Goal: Information Seeking & Learning: Find specific fact

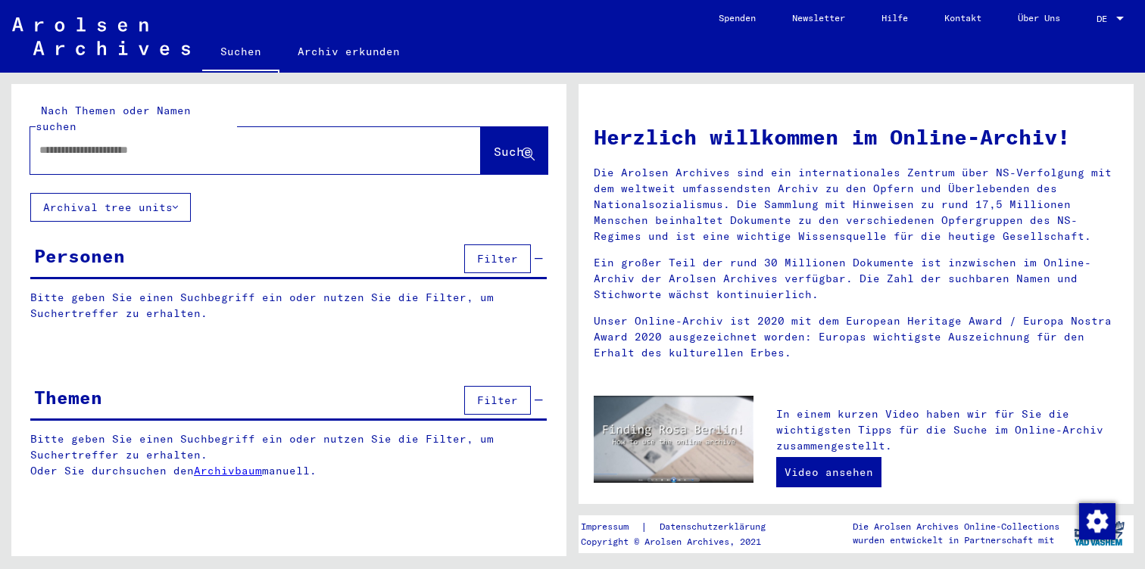
click at [159, 145] on div at bounding box center [232, 150] width 405 height 34
click at [126, 142] on input "text" at bounding box center [237, 150] width 396 height 16
click at [494, 144] on span "Suche" at bounding box center [513, 151] width 38 height 15
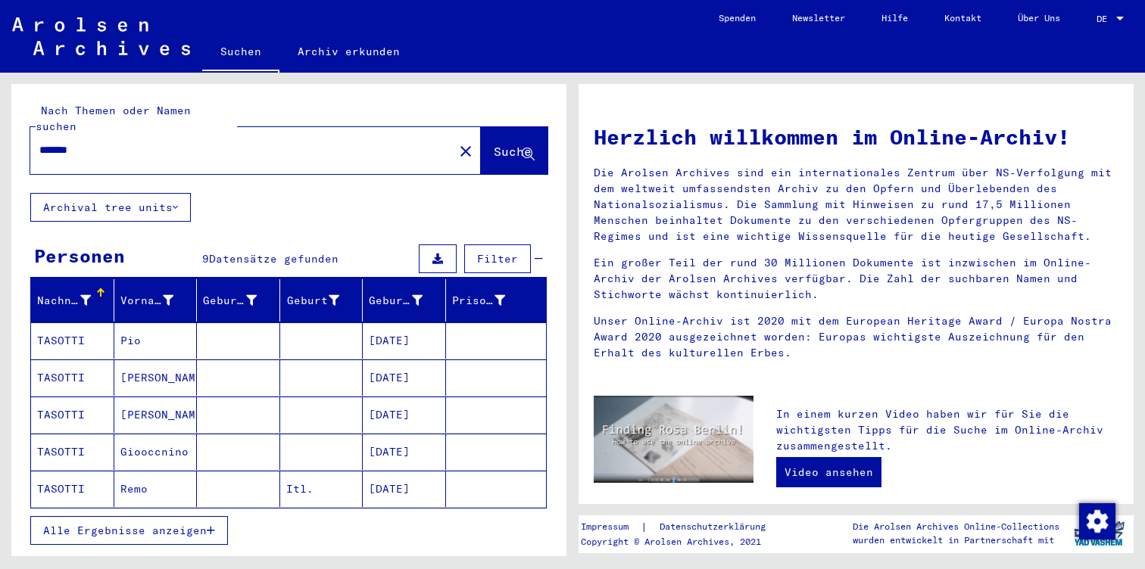
click at [210, 525] on icon "button" at bounding box center [211, 530] width 8 height 11
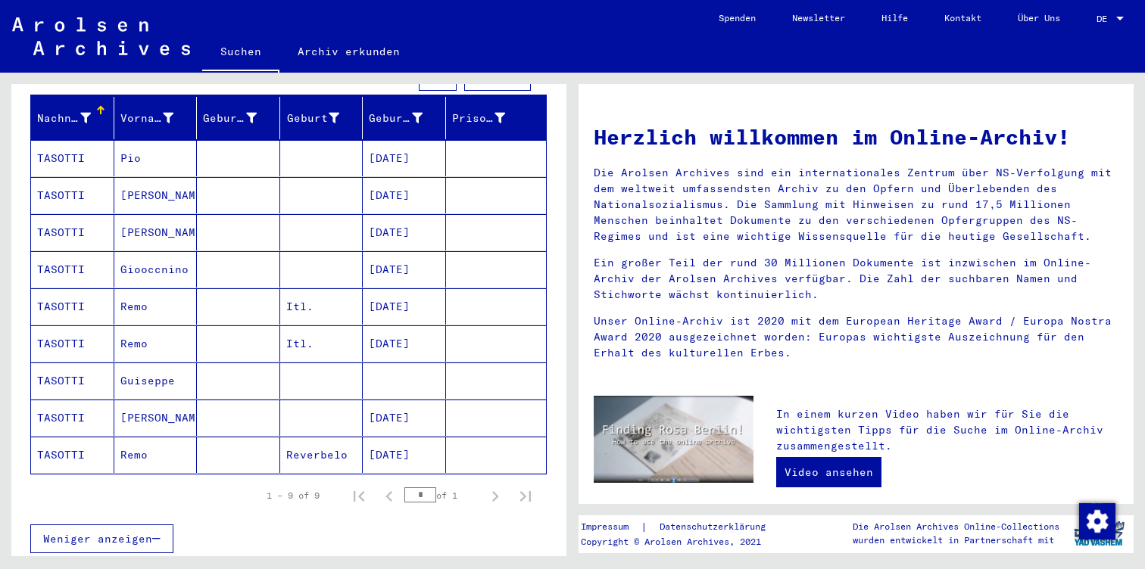
scroll to position [192, 0]
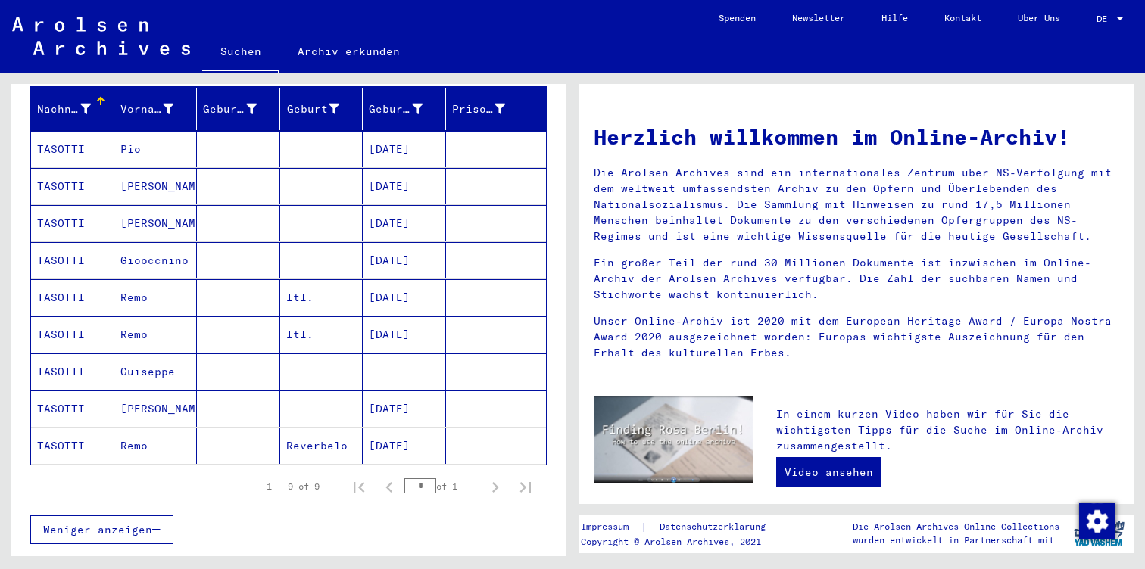
click at [94, 354] on mat-cell "TASOTTI" at bounding box center [72, 372] width 83 height 36
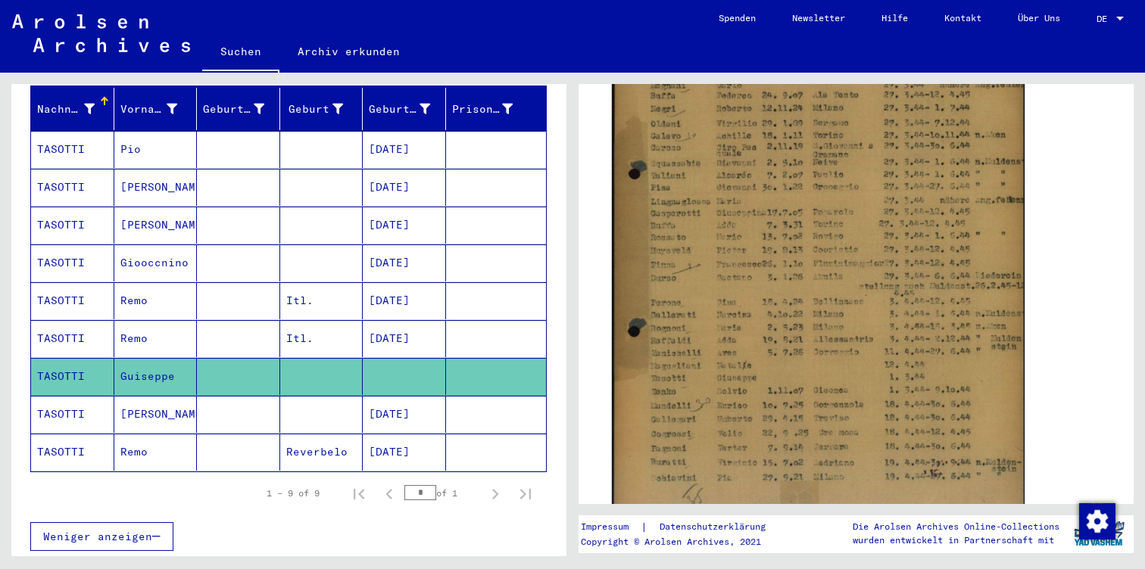
scroll to position [472, 0]
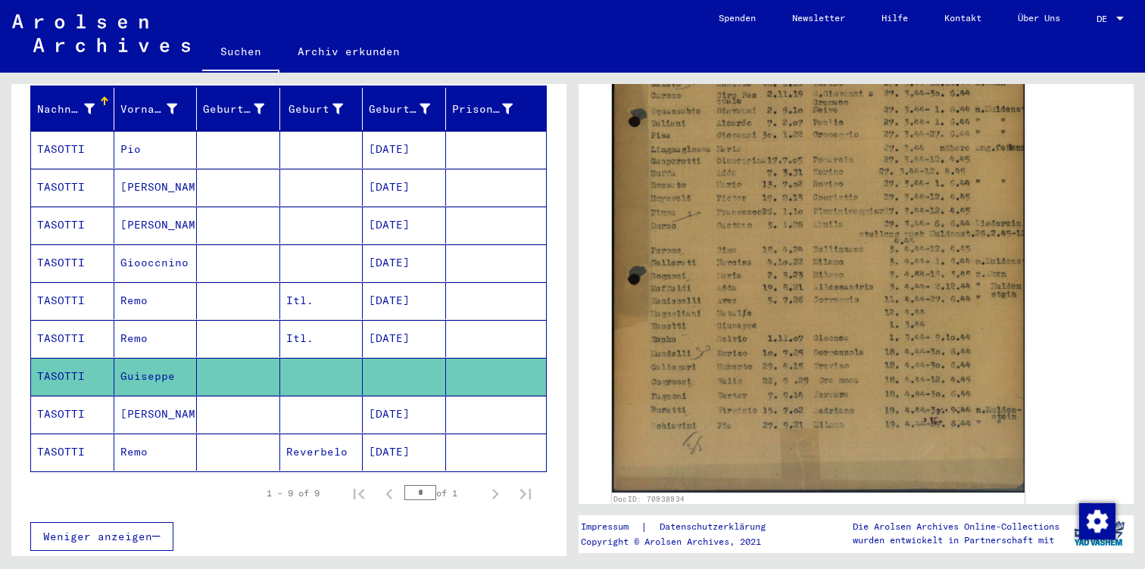
click at [701, 358] on img at bounding box center [818, 198] width 413 height 587
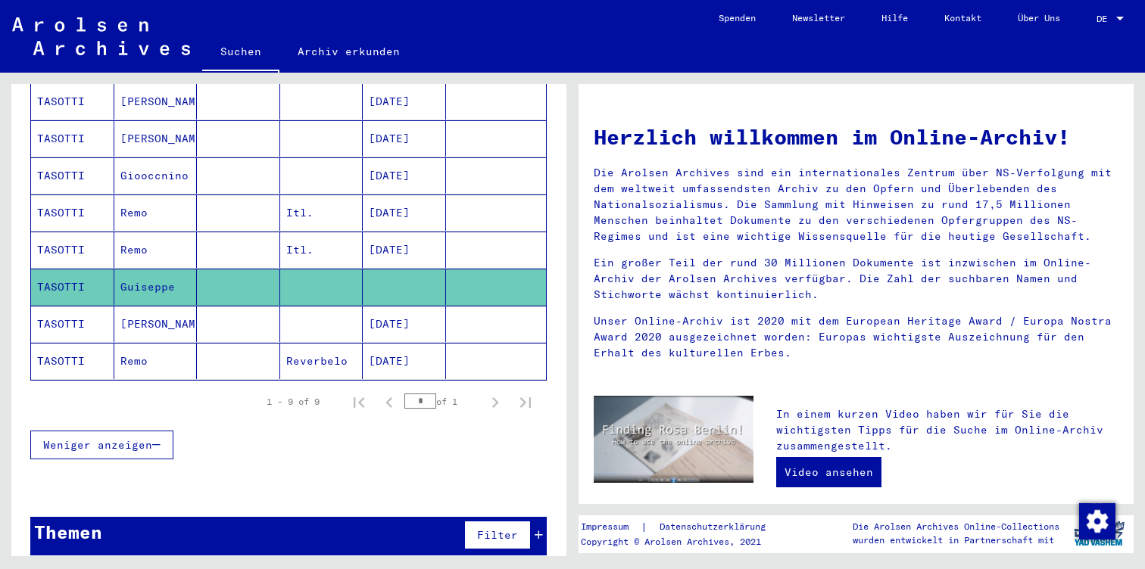
click at [537, 530] on icon at bounding box center [538, 535] width 8 height 11
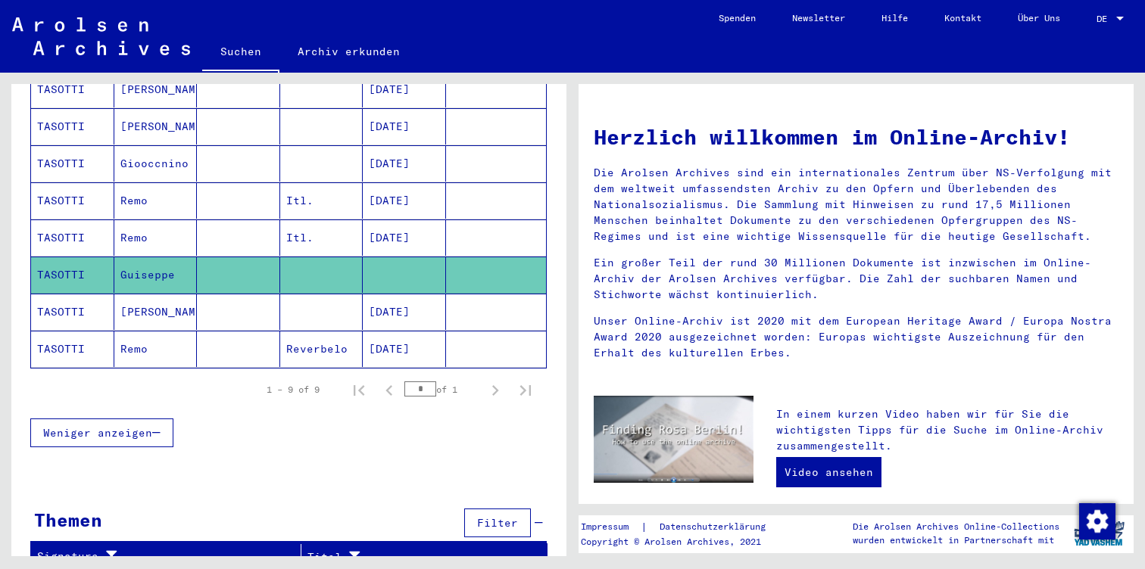
scroll to position [288, 0]
click at [61, 257] on mat-cell "TASOTTI" at bounding box center [72, 275] width 83 height 36
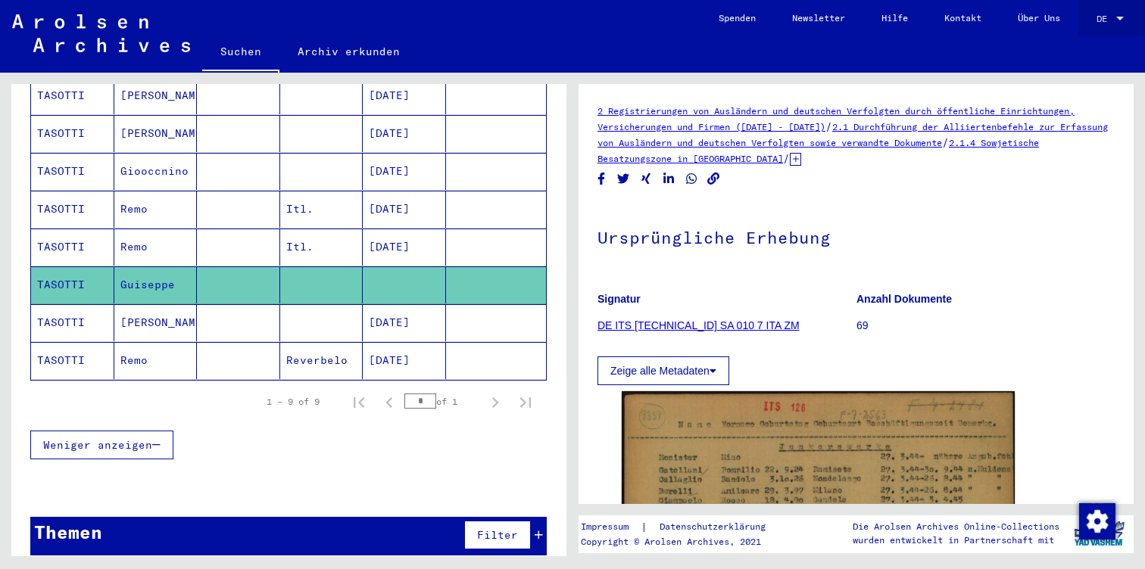
click at [1117, 14] on div at bounding box center [1120, 19] width 14 height 11
click at [1085, 31] on span "English" at bounding box center [1081, 26] width 37 height 11
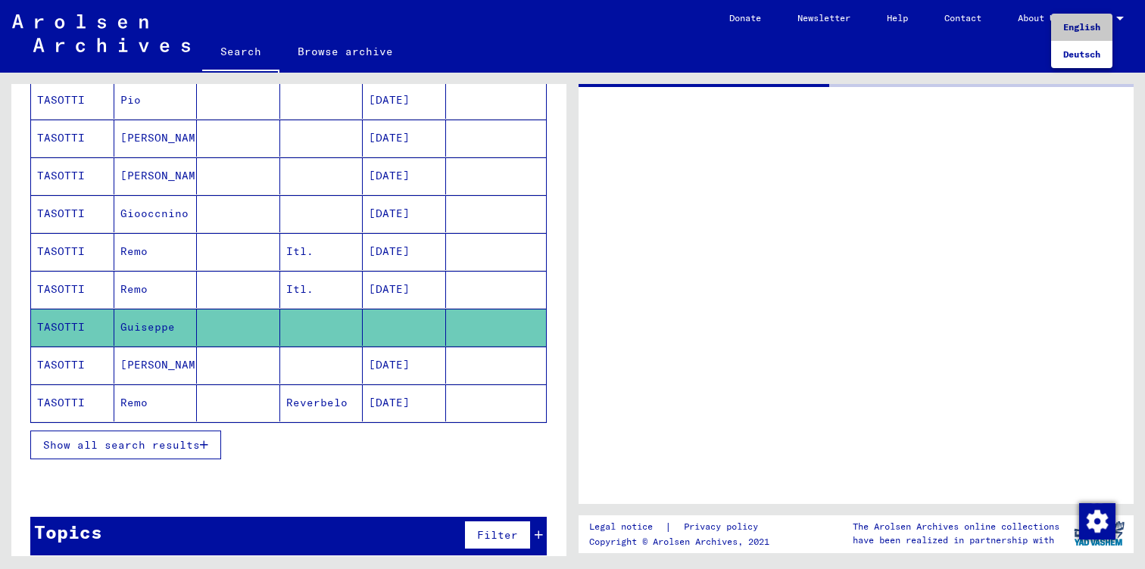
type input "********"
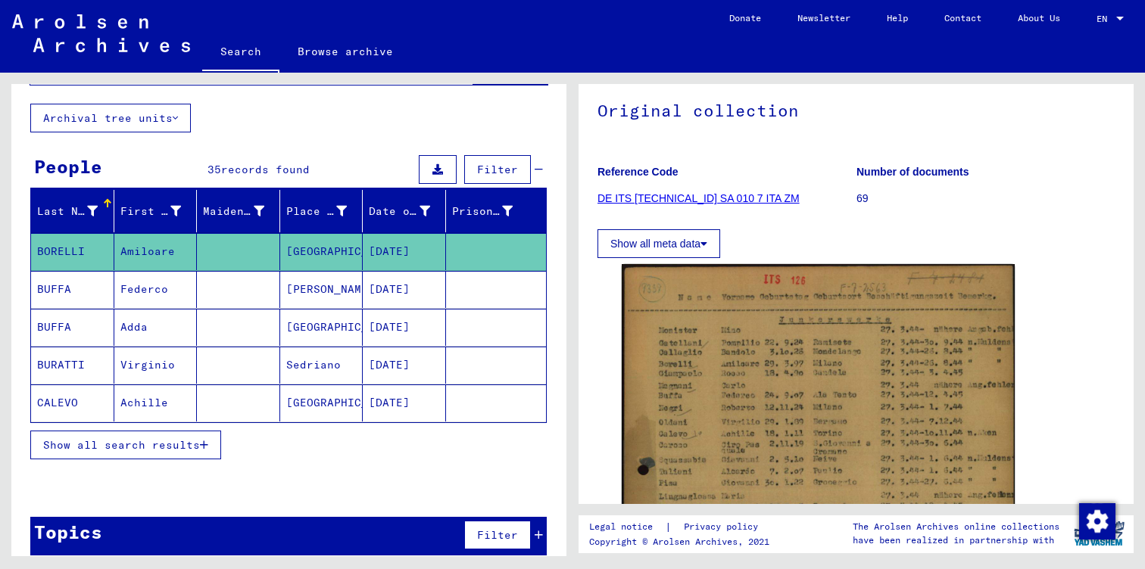
scroll to position [141, 0]
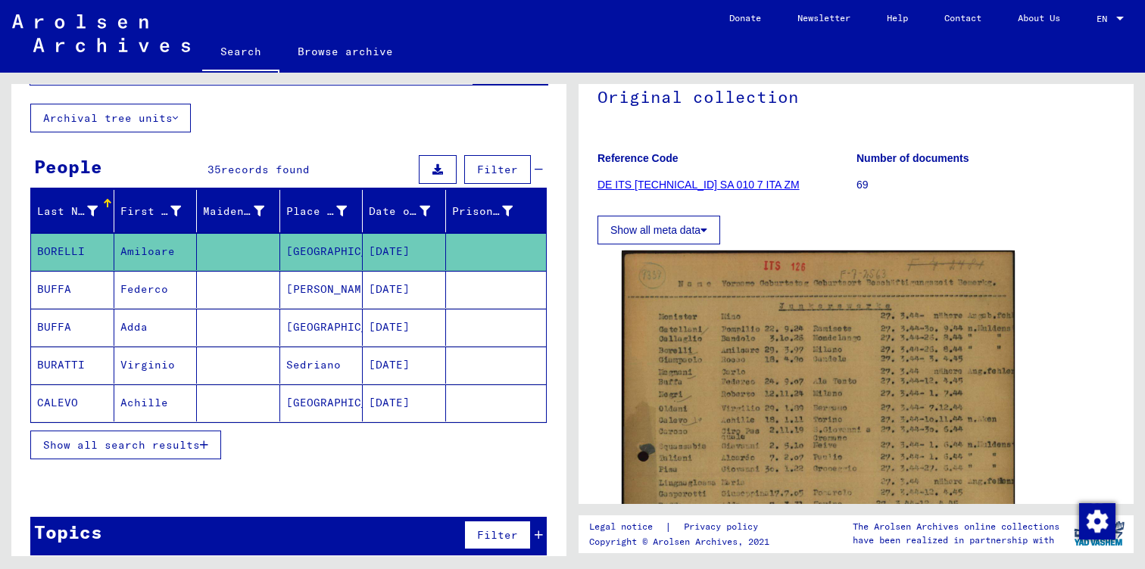
click at [707, 225] on icon at bounding box center [703, 230] width 7 height 11
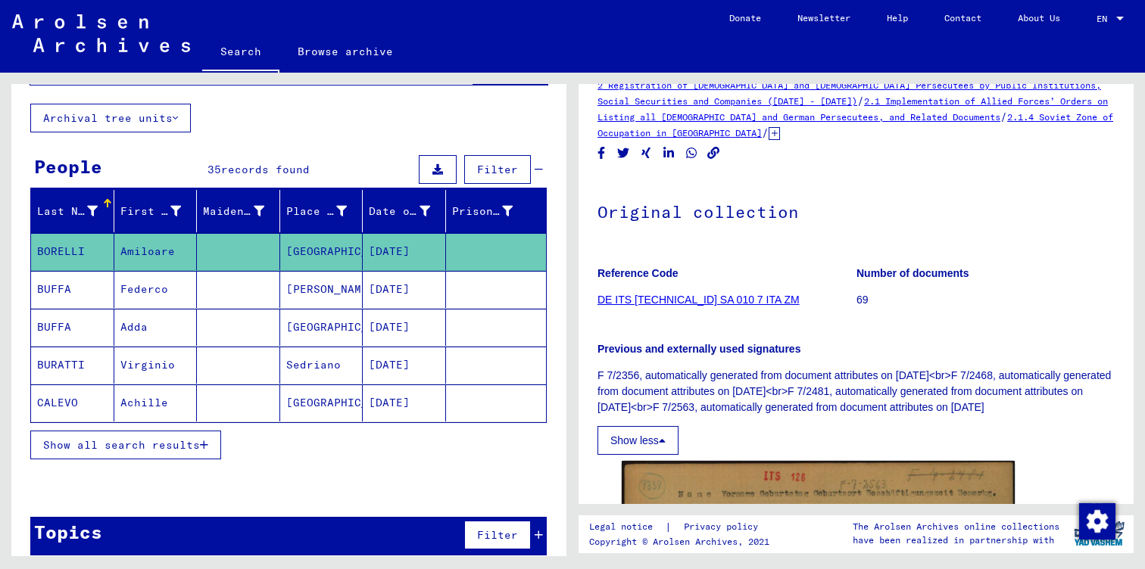
scroll to position [4, 0]
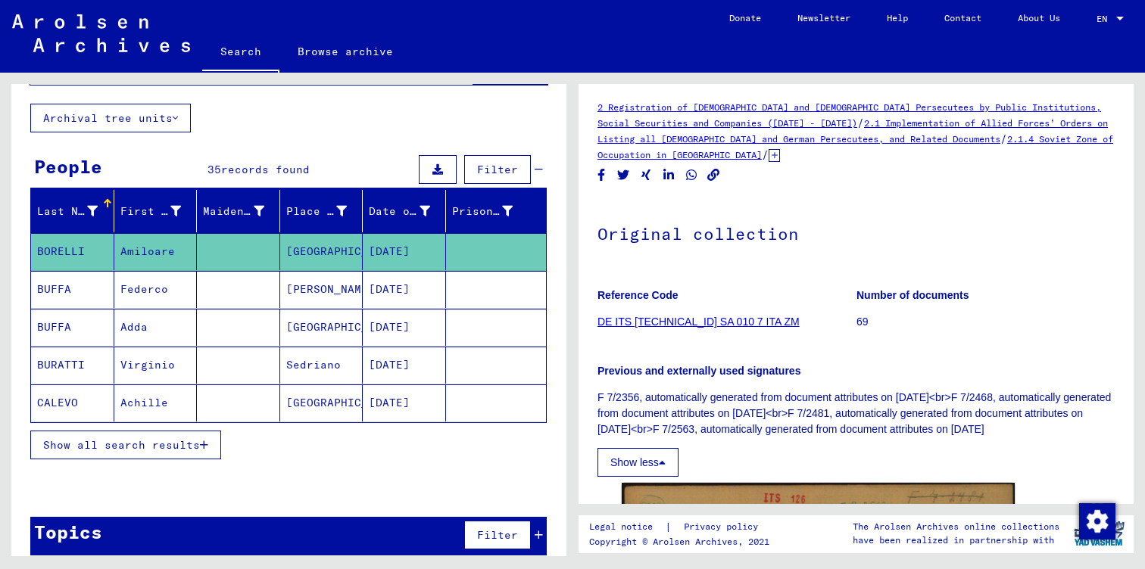
click at [693, 320] on link "DE ITS [TECHNICAL_ID] SA 010 7 ITA ZM" at bounding box center [698, 322] width 202 height 12
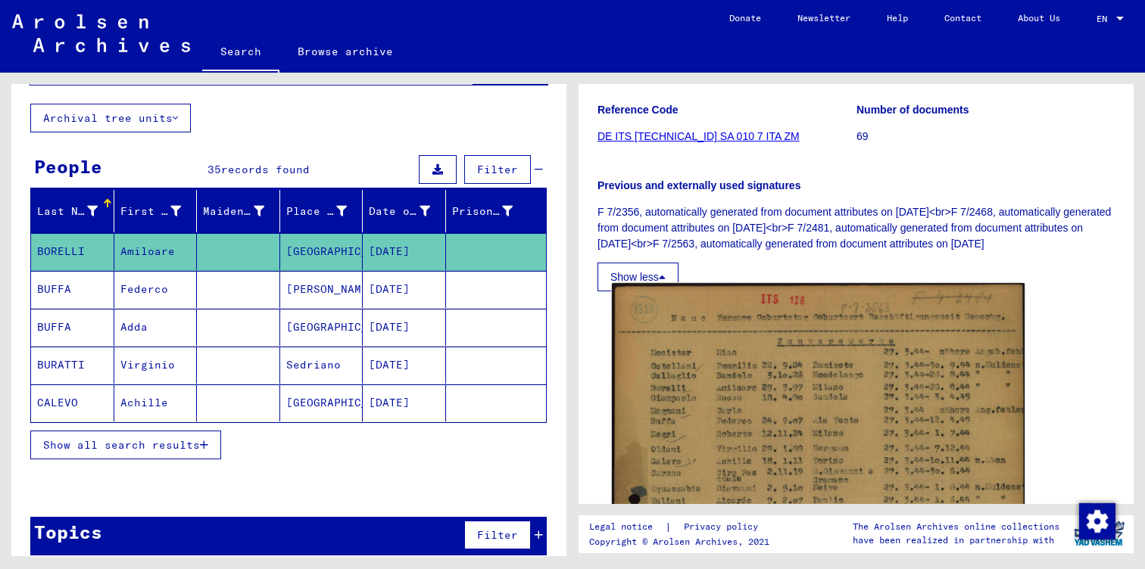
scroll to position [206, 0]
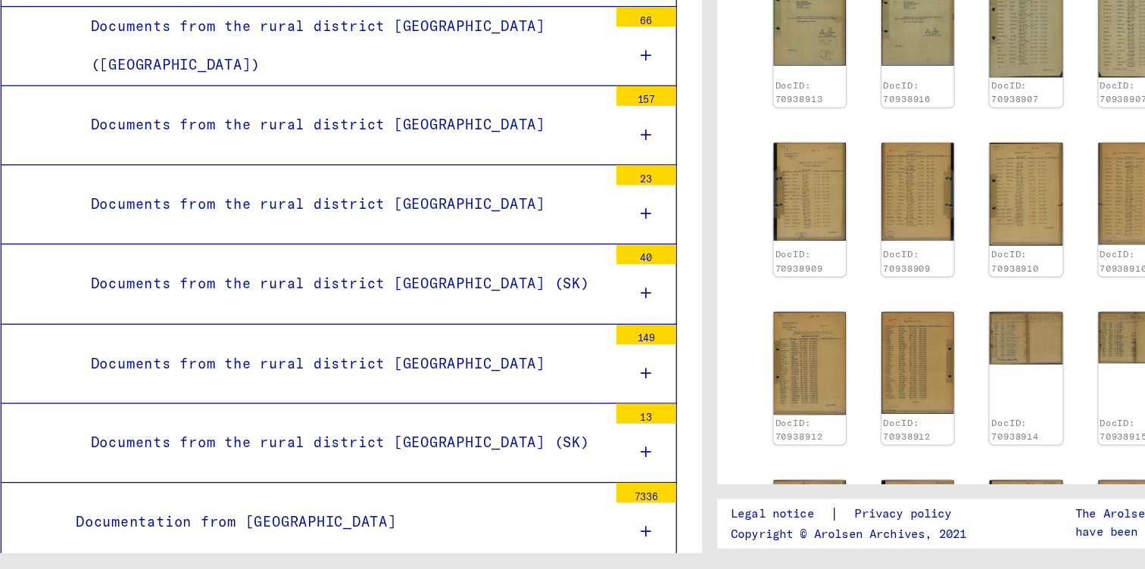
scroll to position [4665, 0]
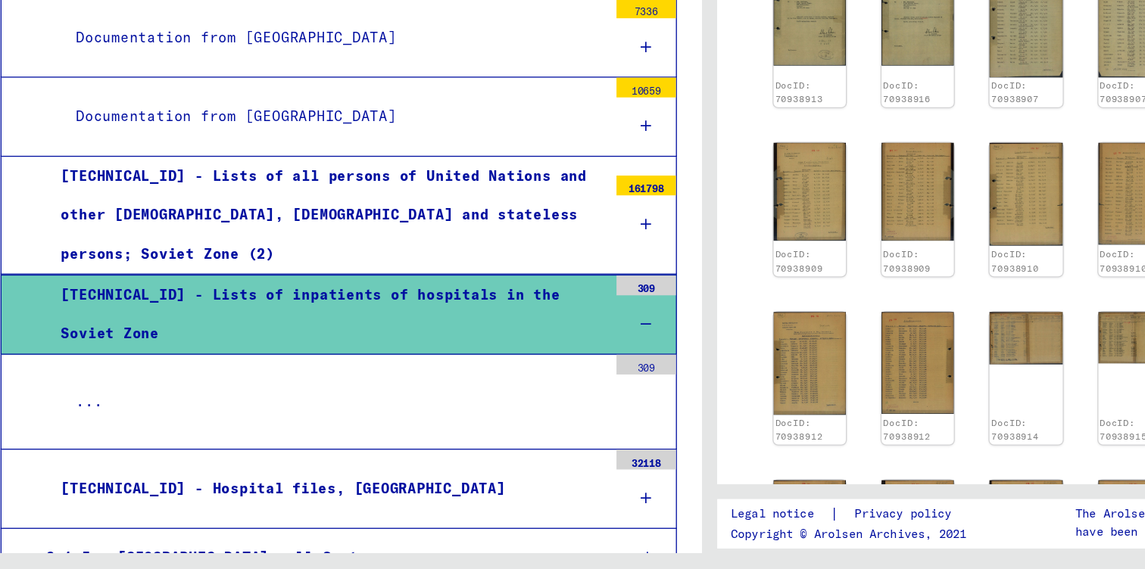
scroll to position [4976, 0]
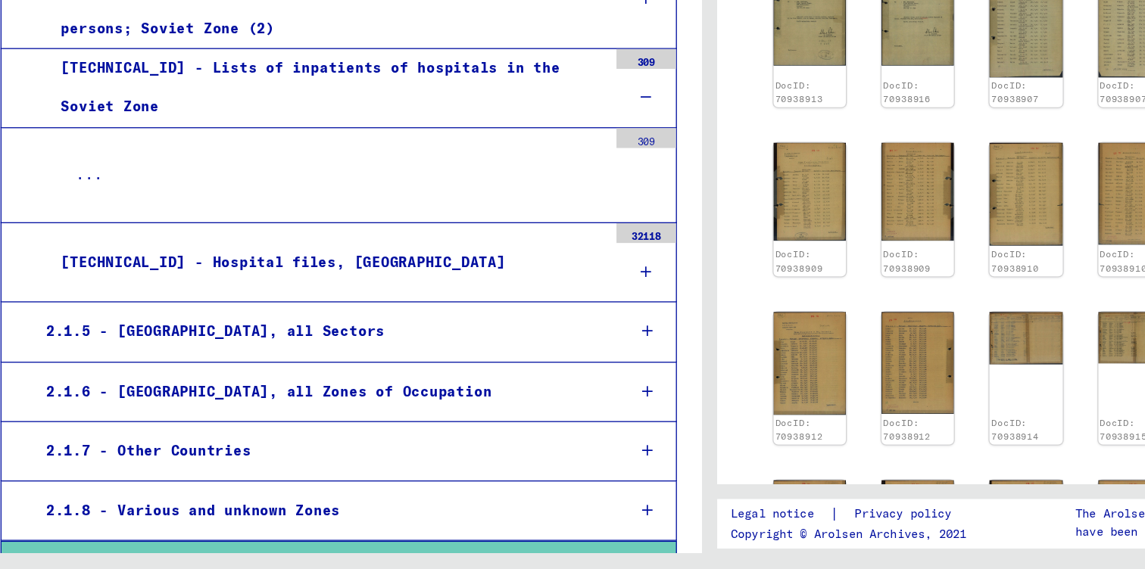
scroll to position [5227, 0]
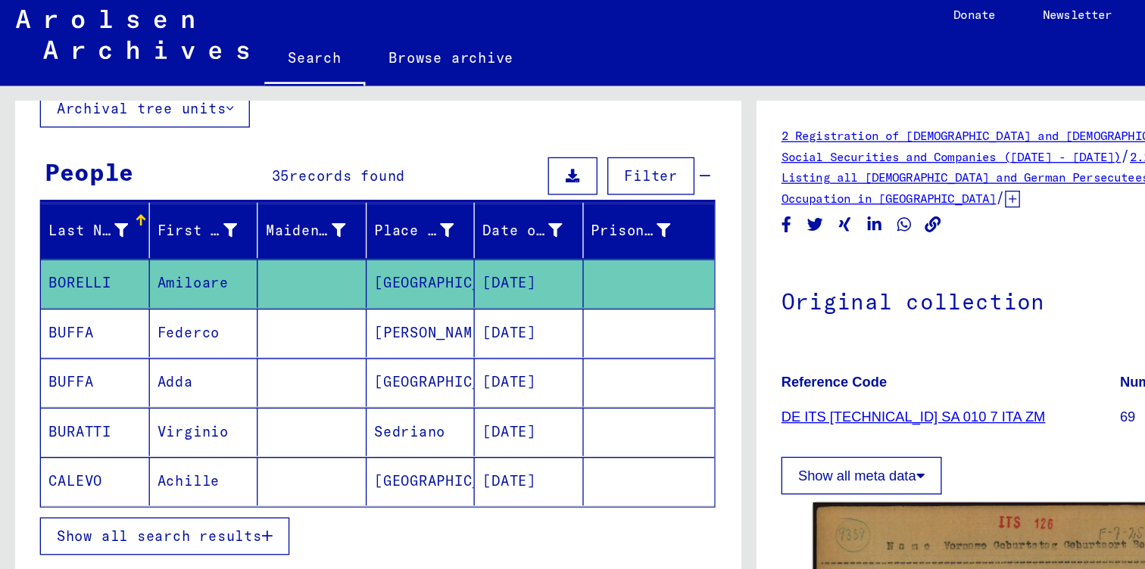
scroll to position [101, 0]
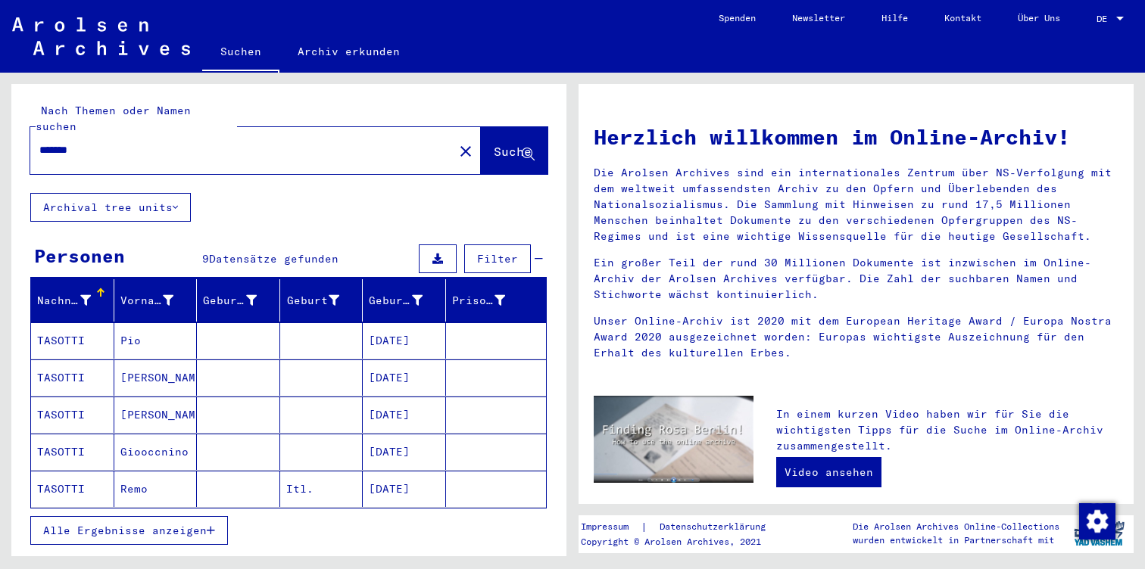
click at [58, 142] on input "*******" at bounding box center [237, 150] width 396 height 16
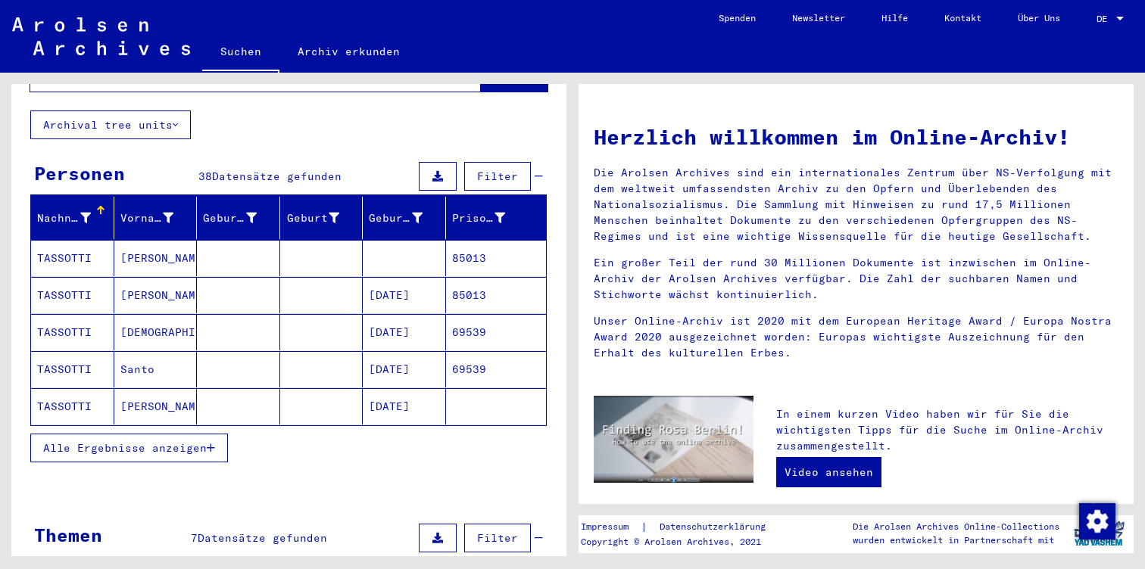
scroll to position [76, 0]
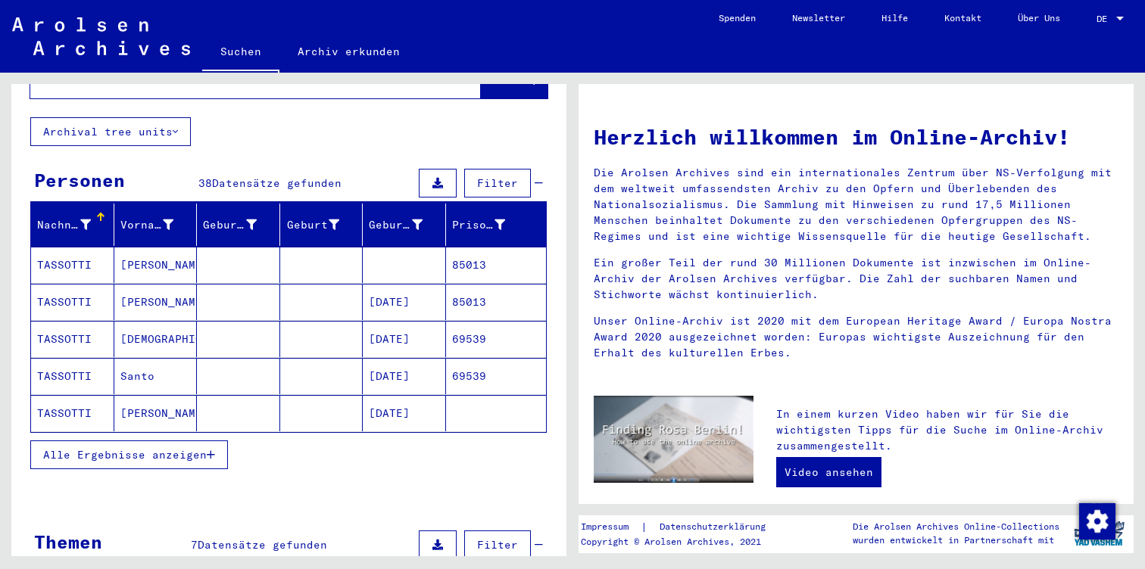
click at [210, 450] on icon "button" at bounding box center [211, 455] width 8 height 11
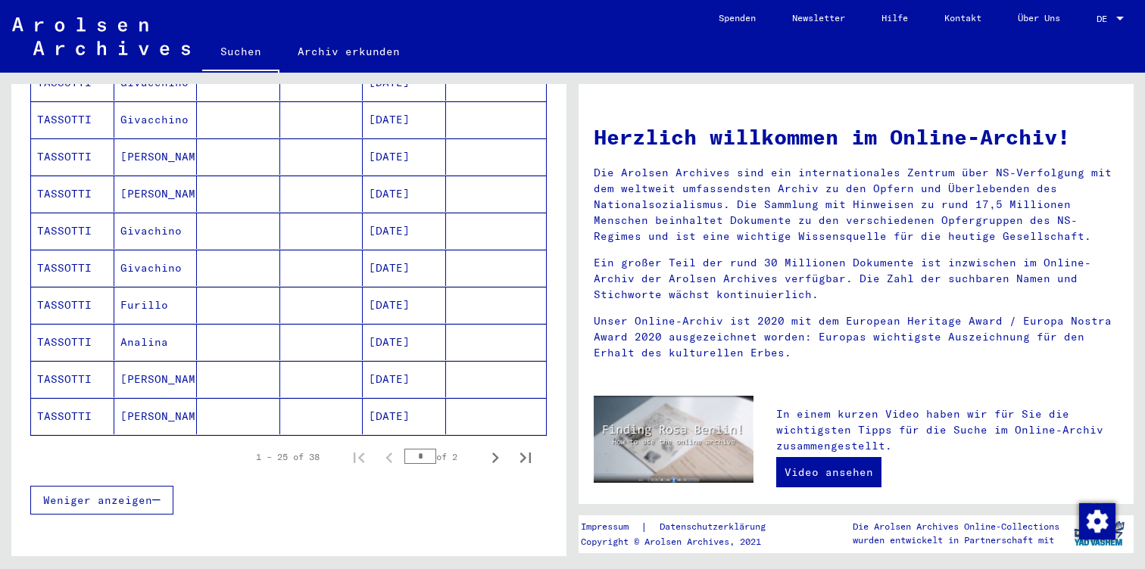
scroll to position [827, 0]
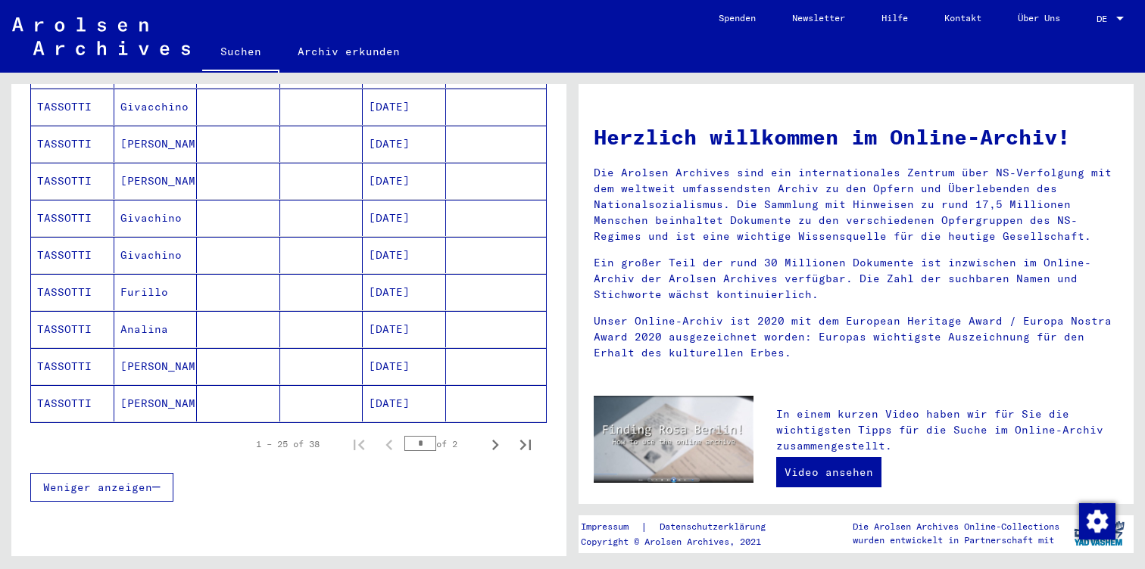
click at [86, 348] on mat-cell "TASSOTTI" at bounding box center [72, 366] width 83 height 36
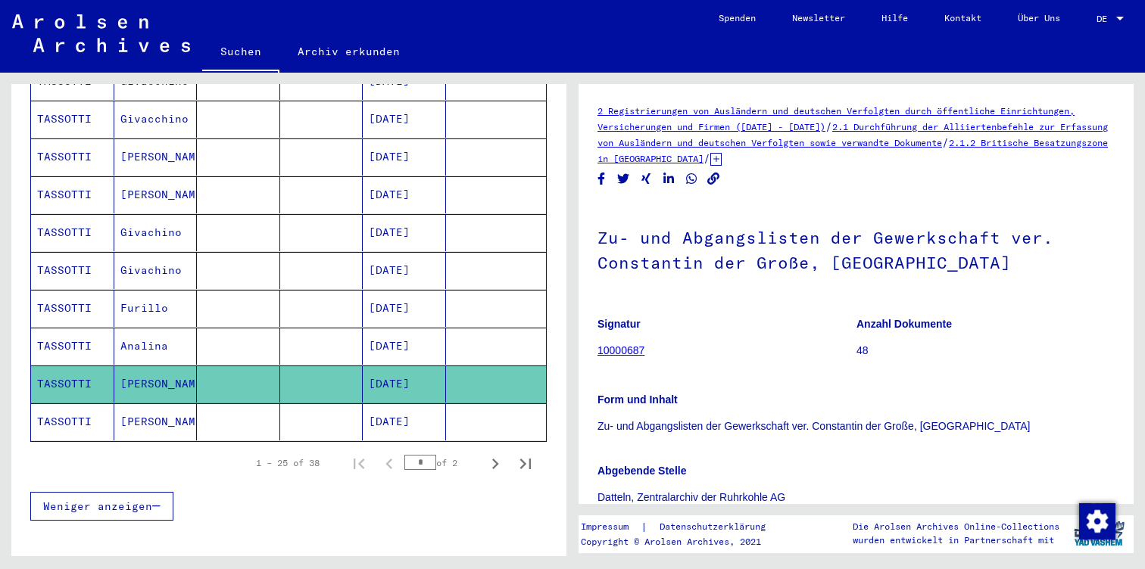
click at [1107, 19] on mat-select-trigger "DE" at bounding box center [1101, 18] width 11 height 11
click at [1099, 54] on span "Deutsch" at bounding box center [1081, 53] width 37 height 11
click at [1097, 20] on mat-select-trigger "DE" at bounding box center [1101, 18] width 11 height 11
click at [1082, 20] on span "English" at bounding box center [1093, 27] width 61 height 27
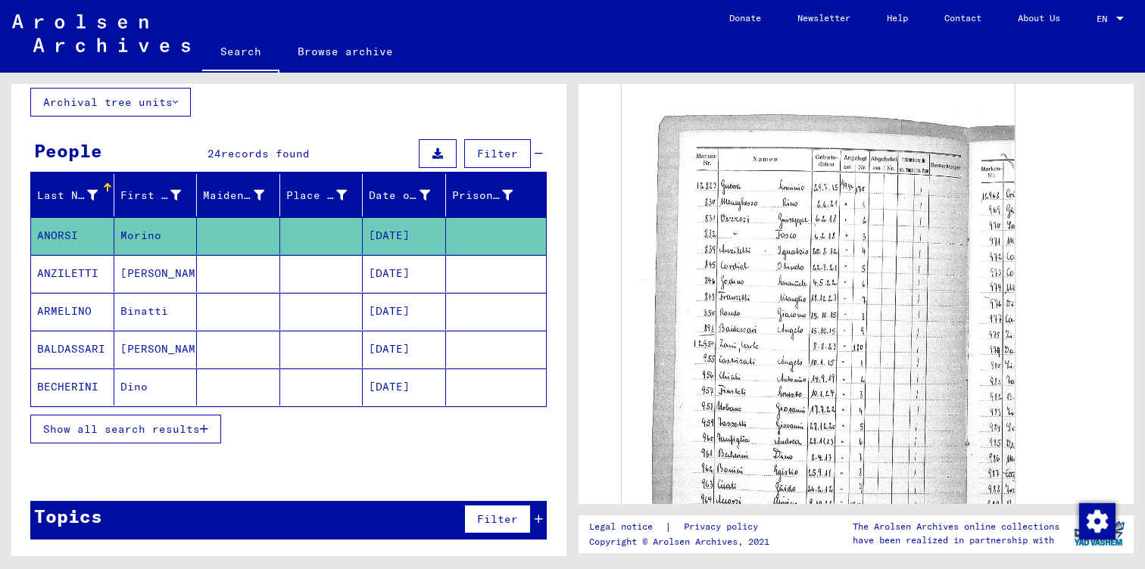
scroll to position [89, 0]
click at [211, 425] on button "Show all search results" at bounding box center [125, 429] width 191 height 29
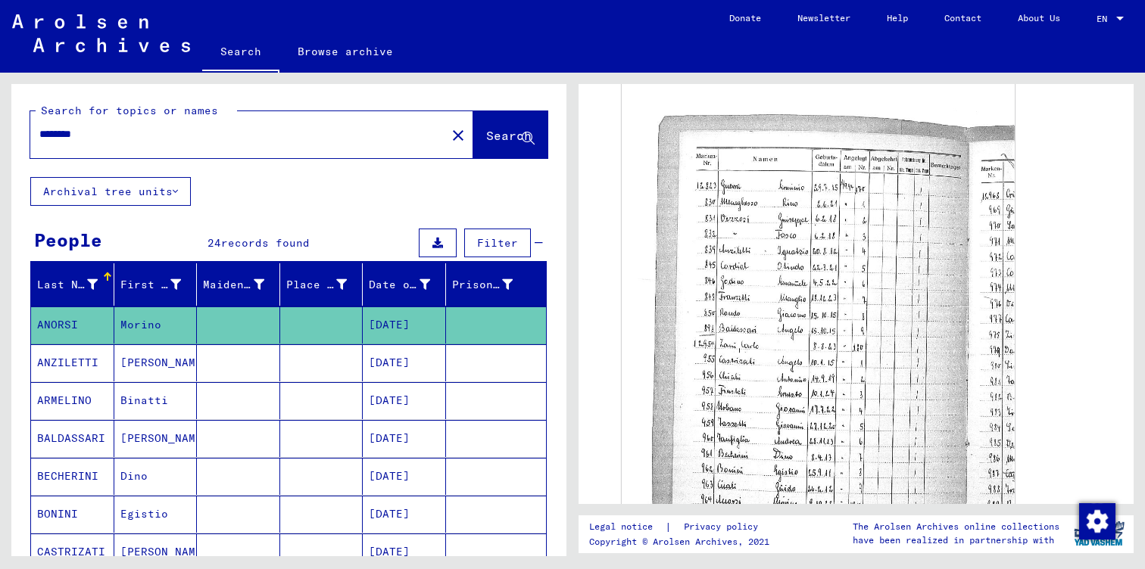
scroll to position [0, 0]
click at [172, 140] on input "********" at bounding box center [237, 134] width 397 height 16
drag, startPoint x: 148, startPoint y: 136, endPoint x: 3, endPoint y: 143, distance: 144.8
click at [3, 143] on div "Search for topics or names ******** close Search Archival tree units People 24 …" at bounding box center [286, 315] width 572 height 484
drag, startPoint x: 127, startPoint y: 136, endPoint x: 0, endPoint y: 108, distance: 130.1
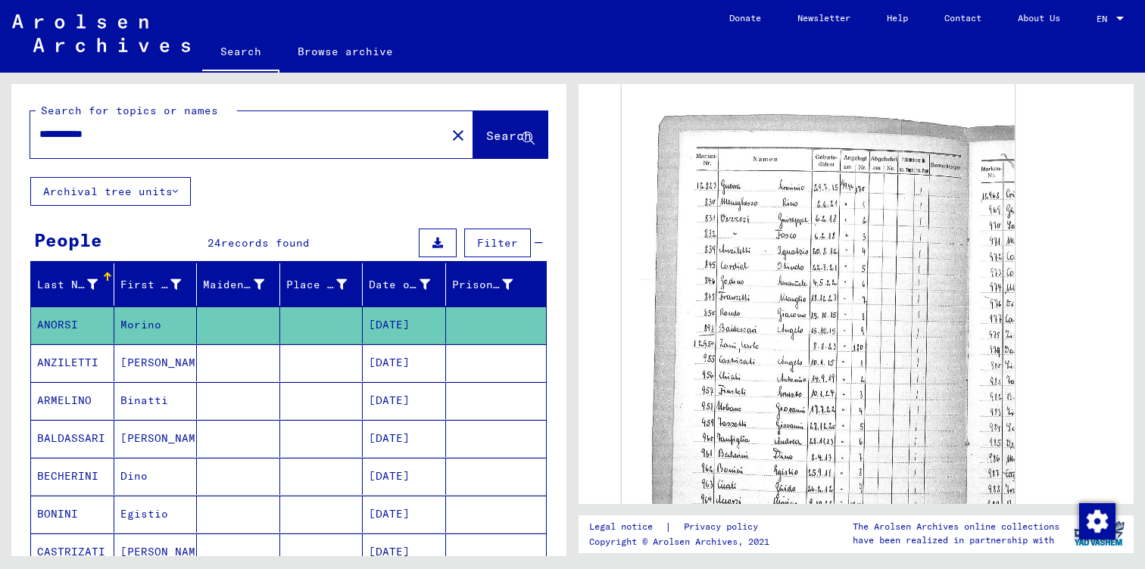
click at [0, 108] on div "**********" at bounding box center [286, 315] width 572 height 484
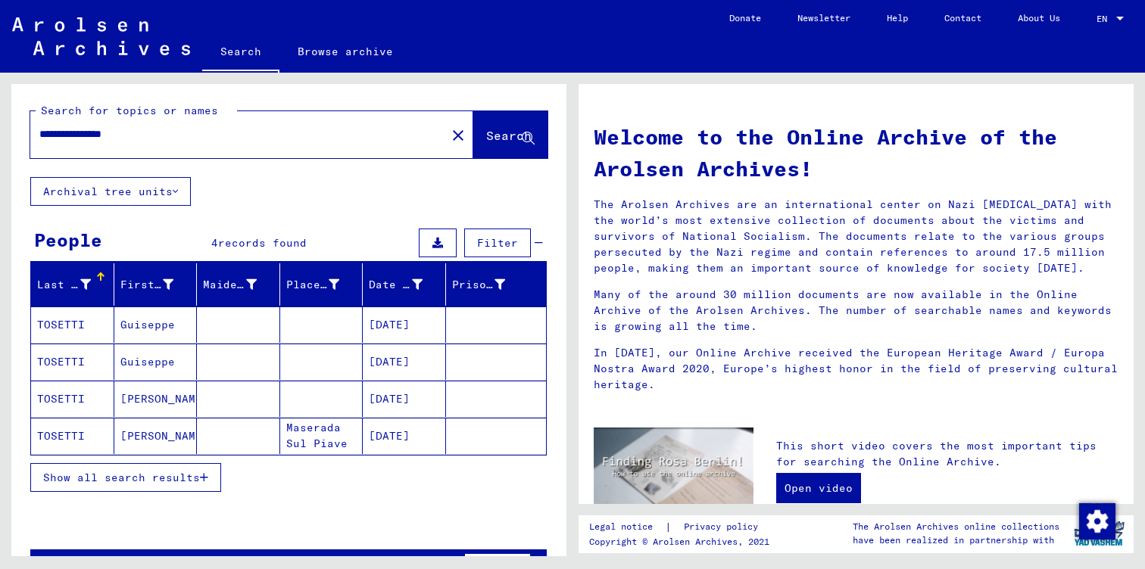
click at [81, 434] on mat-cell "TOSETTI" at bounding box center [72, 436] width 83 height 36
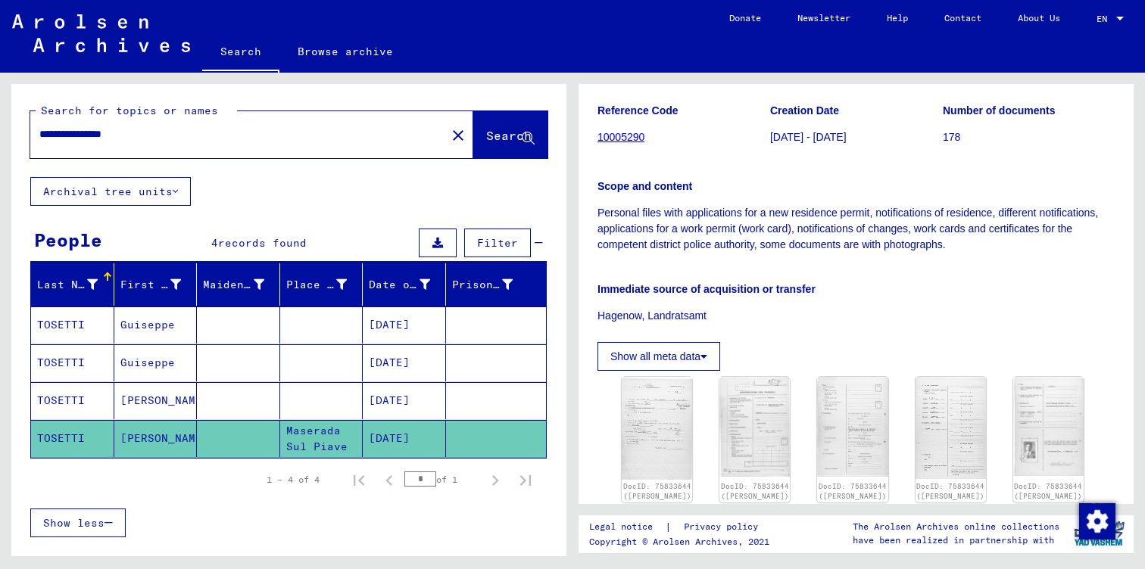
scroll to position [219, 0]
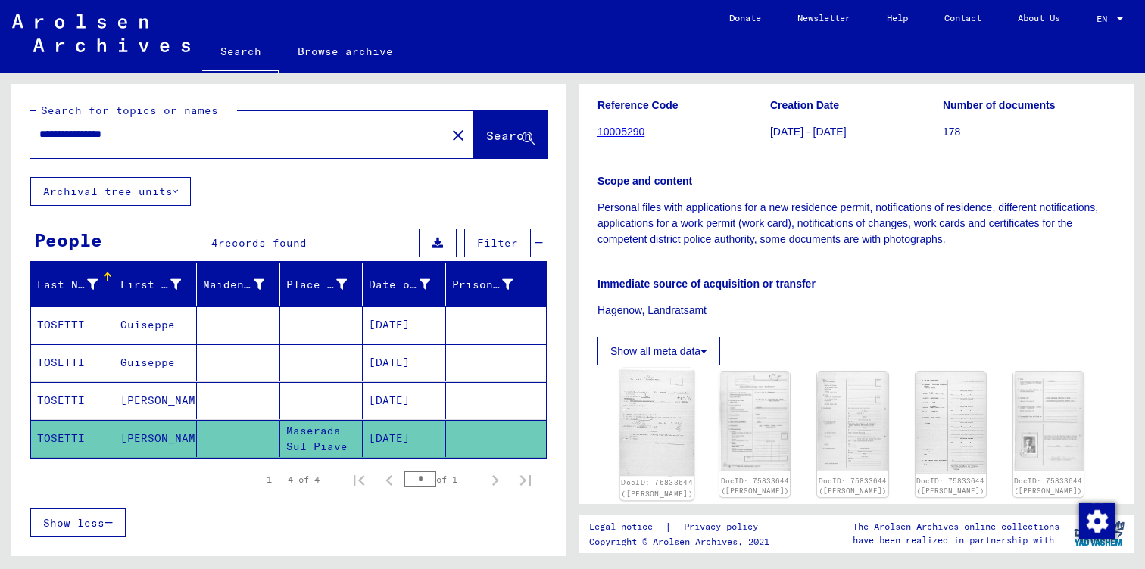
click at [661, 408] on img at bounding box center [657, 423] width 74 height 108
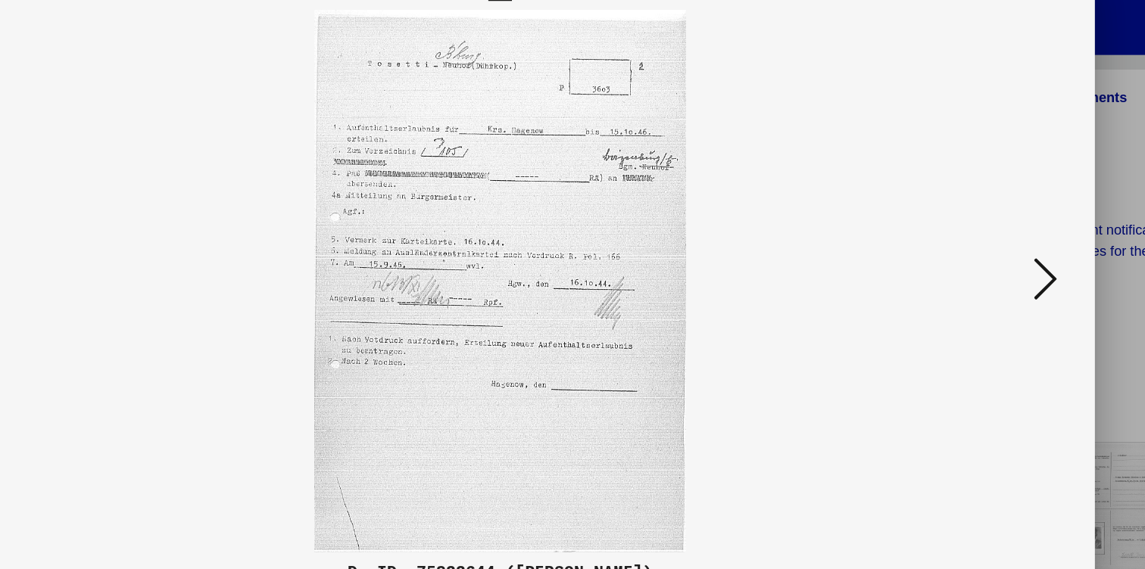
click at [787, 224] on img at bounding box center [572, 247] width 813 height 418
click at [983, 227] on icon at bounding box center [992, 245] width 18 height 36
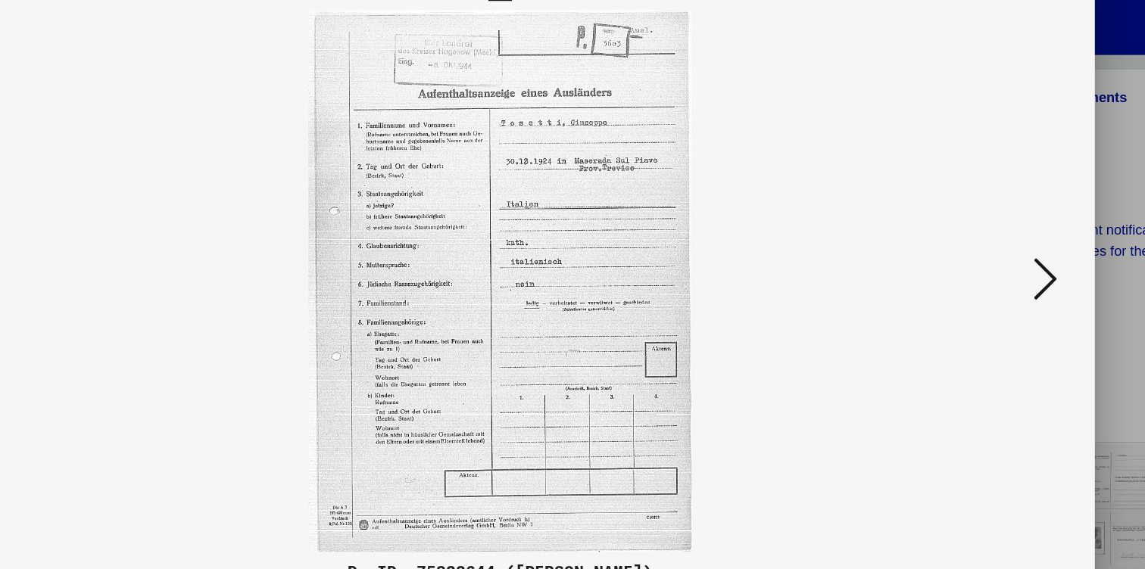
click at [983, 227] on icon at bounding box center [992, 245] width 18 height 36
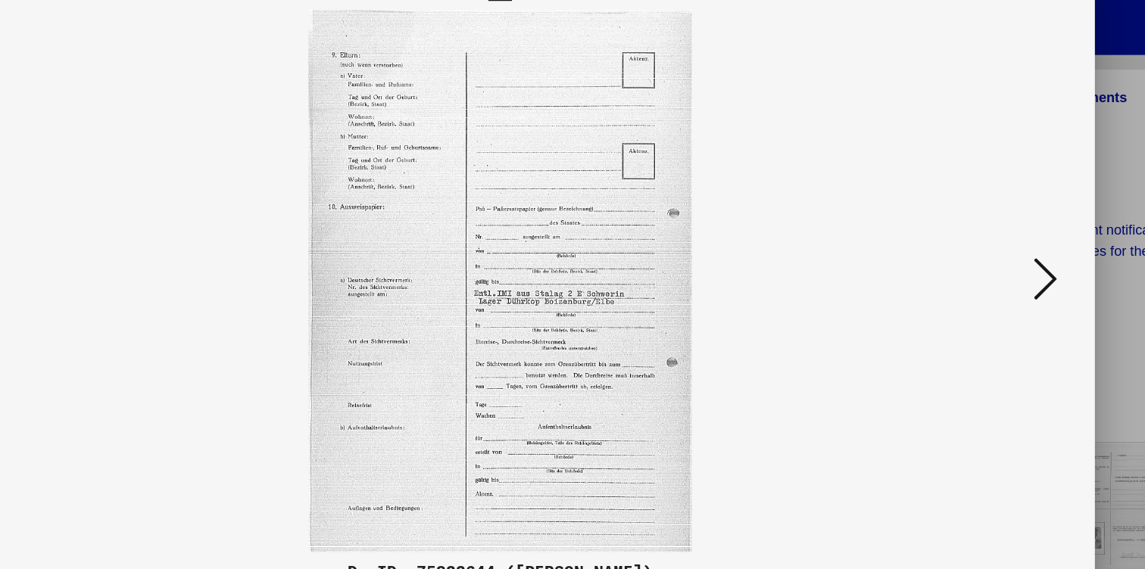
click at [983, 227] on icon at bounding box center [992, 245] width 18 height 36
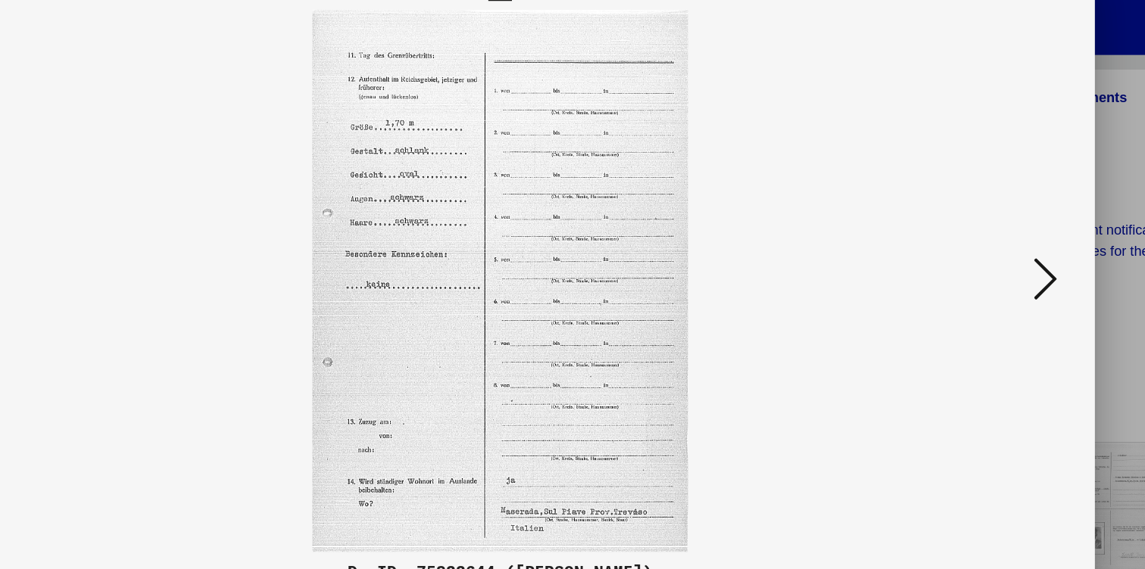
click at [983, 227] on icon at bounding box center [992, 245] width 18 height 36
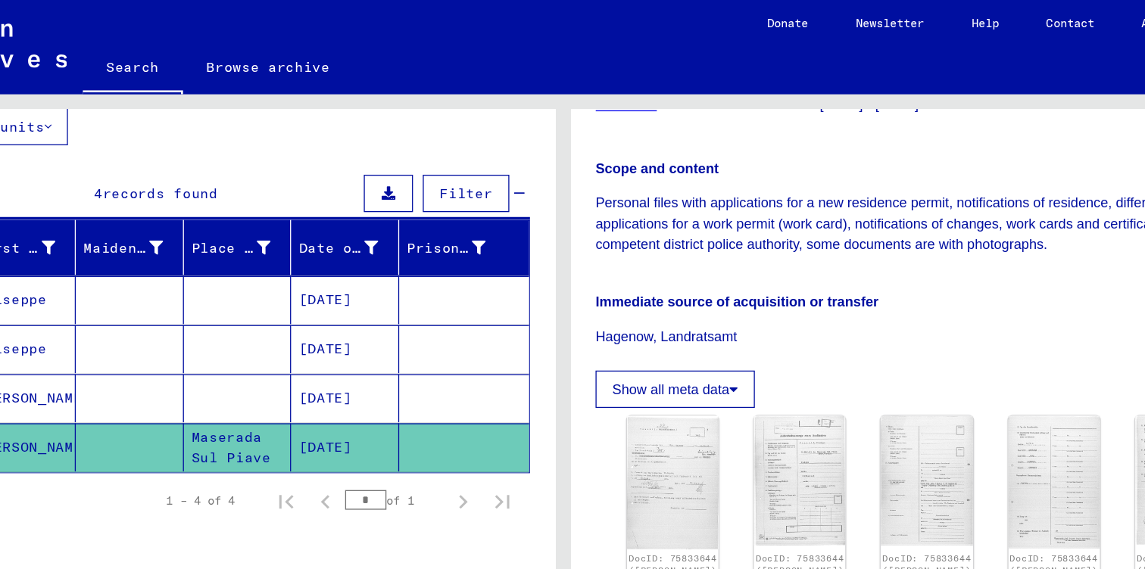
scroll to position [94, 0]
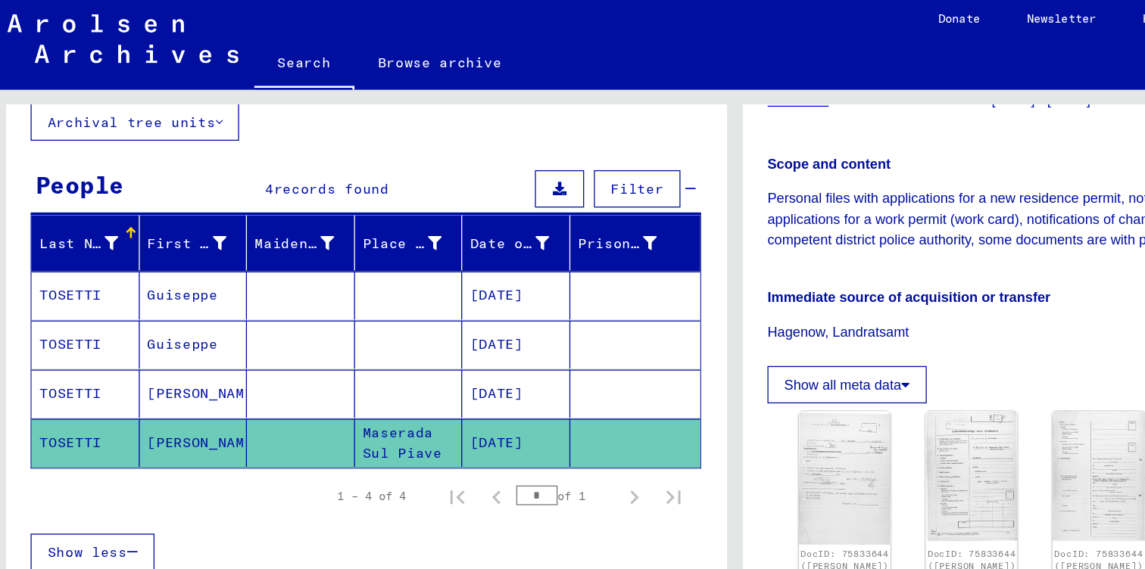
click at [57, 304] on mat-cell "TOSETTI" at bounding box center [72, 306] width 83 height 37
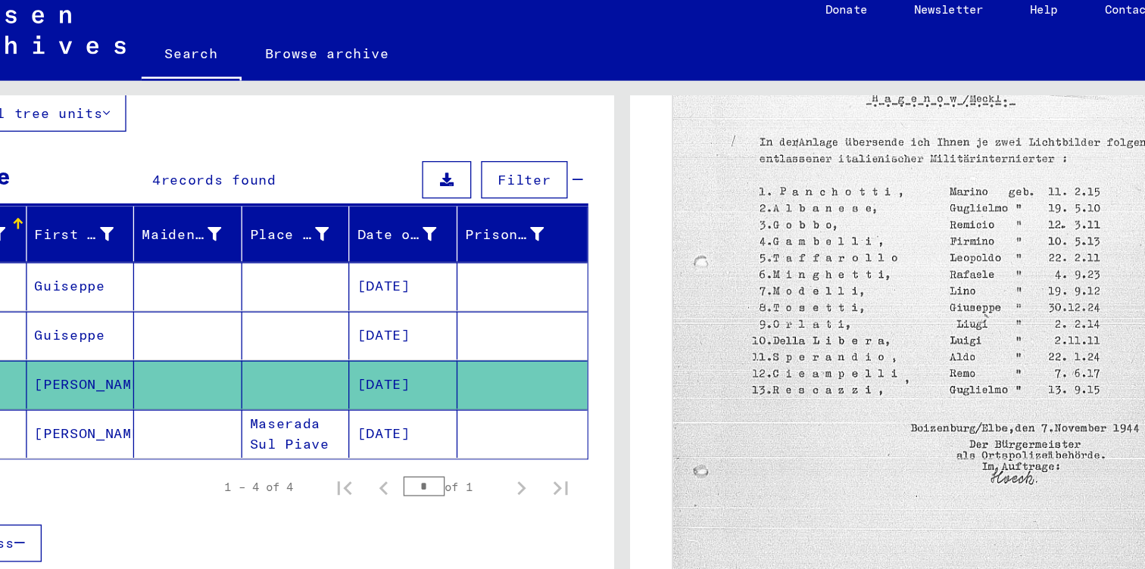
scroll to position [556, 0]
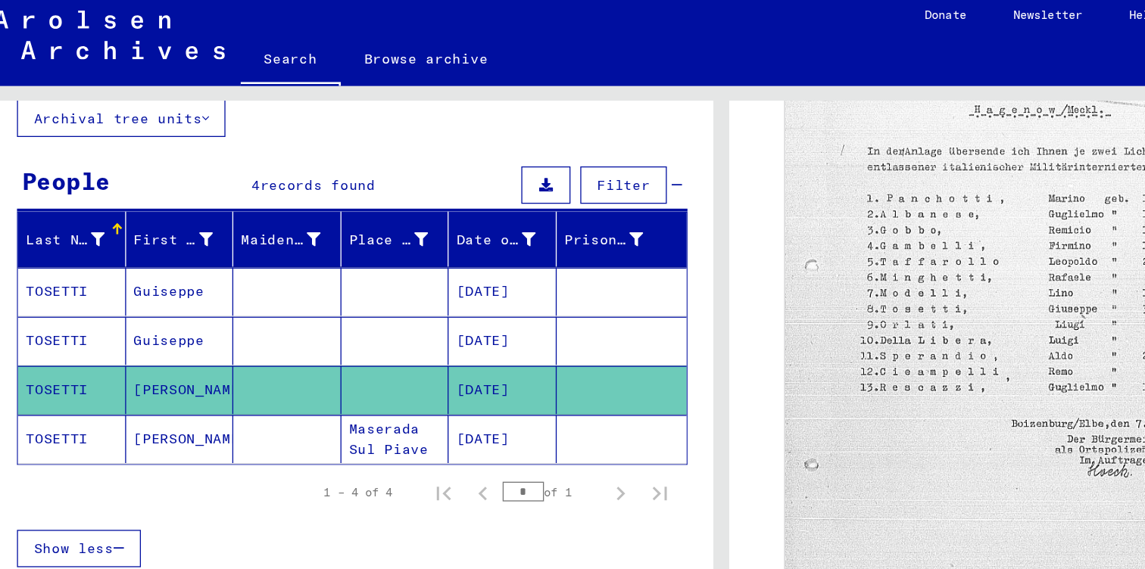
click at [40, 266] on mat-cell "TOSETTI" at bounding box center [72, 269] width 83 height 37
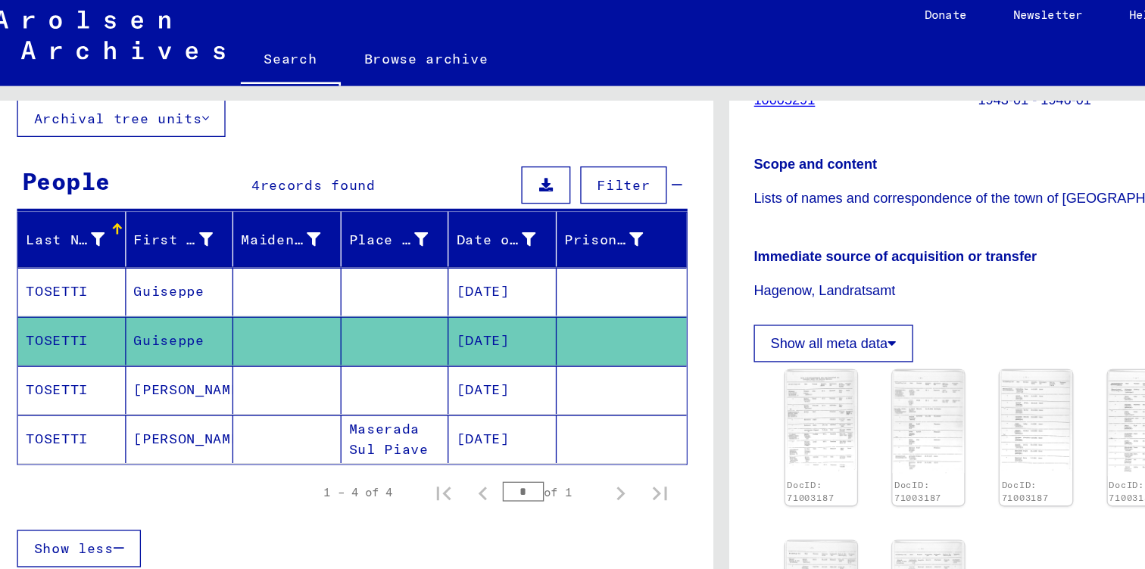
scroll to position [359, 0]
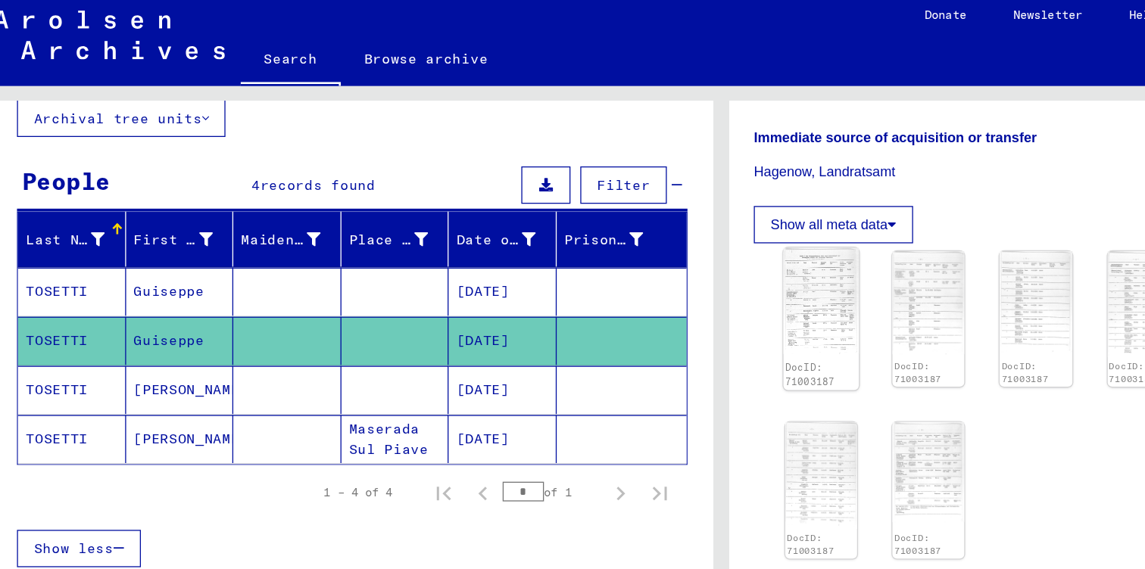
click at [628, 252] on img at bounding box center [649, 239] width 58 height 82
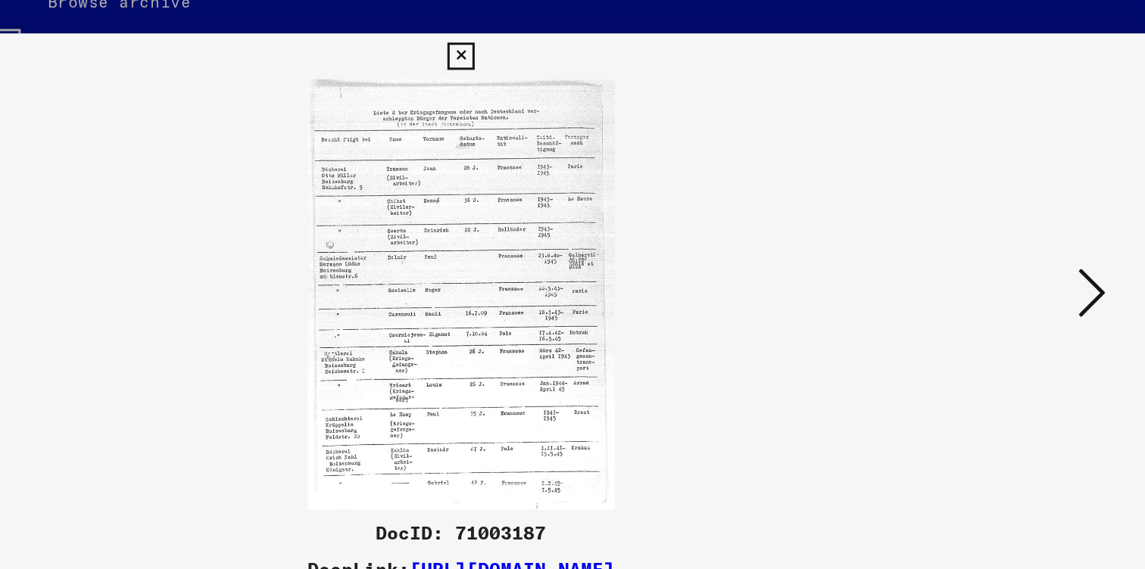
click at [979, 225] on button at bounding box center [992, 246] width 27 height 43
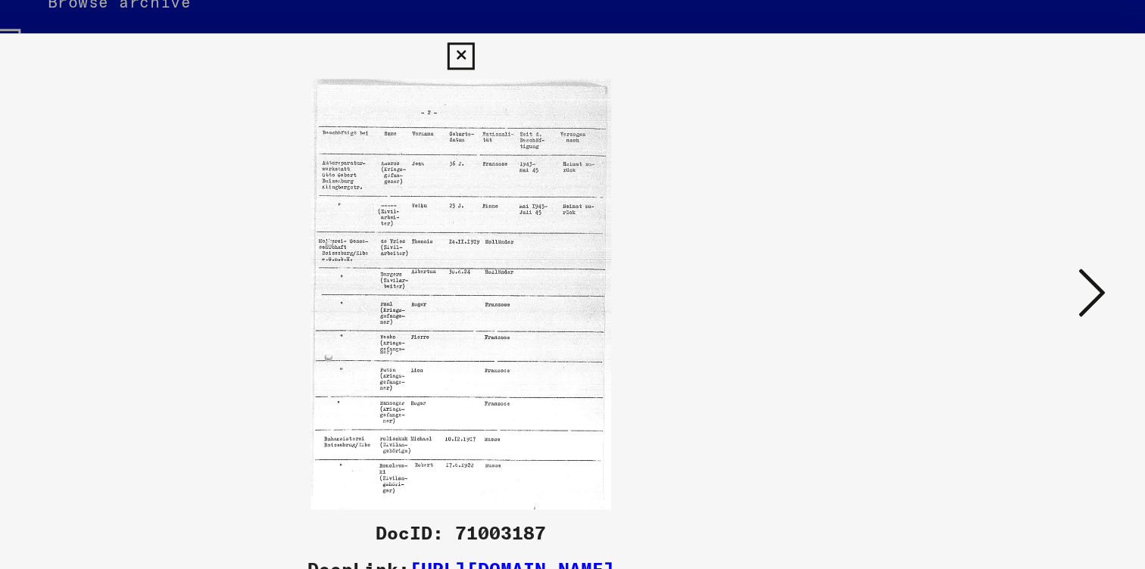
click at [983, 227] on icon at bounding box center [992, 245] width 18 height 36
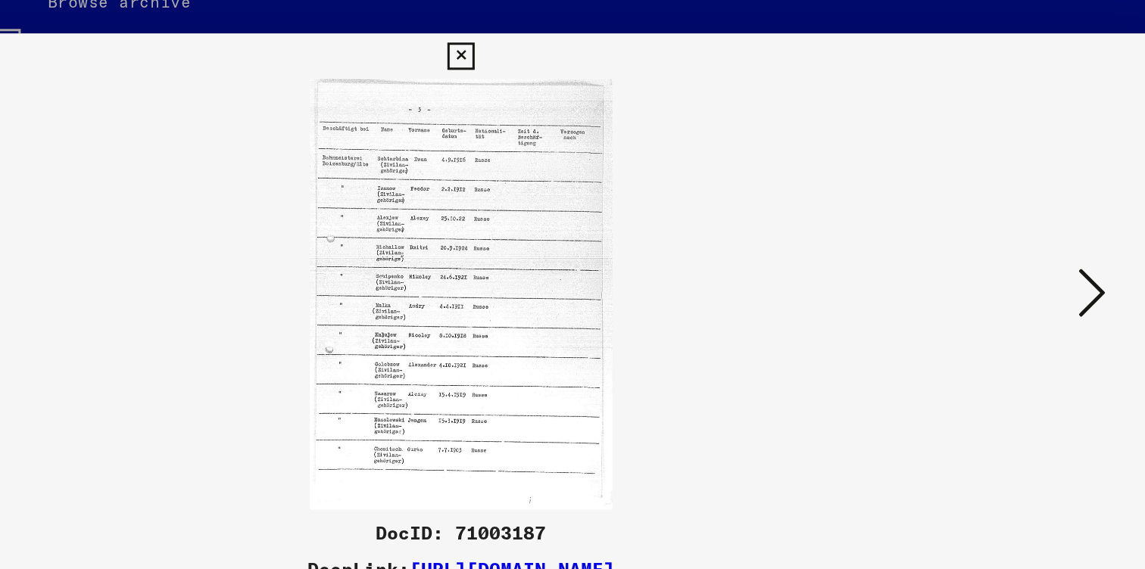
click at [983, 227] on icon at bounding box center [992, 245] width 18 height 36
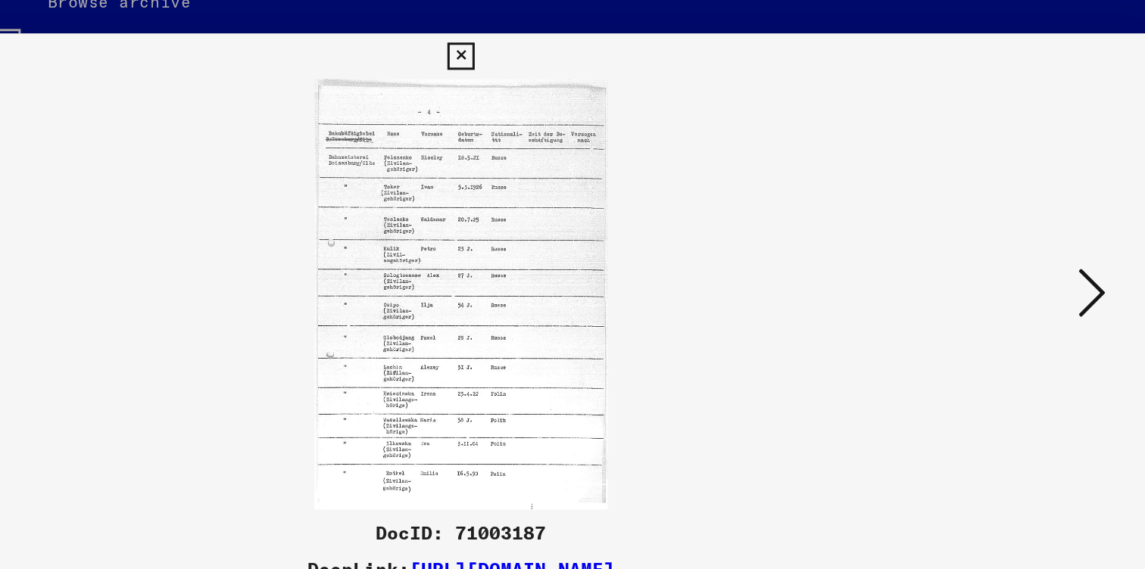
click at [983, 227] on icon at bounding box center [992, 245] width 18 height 36
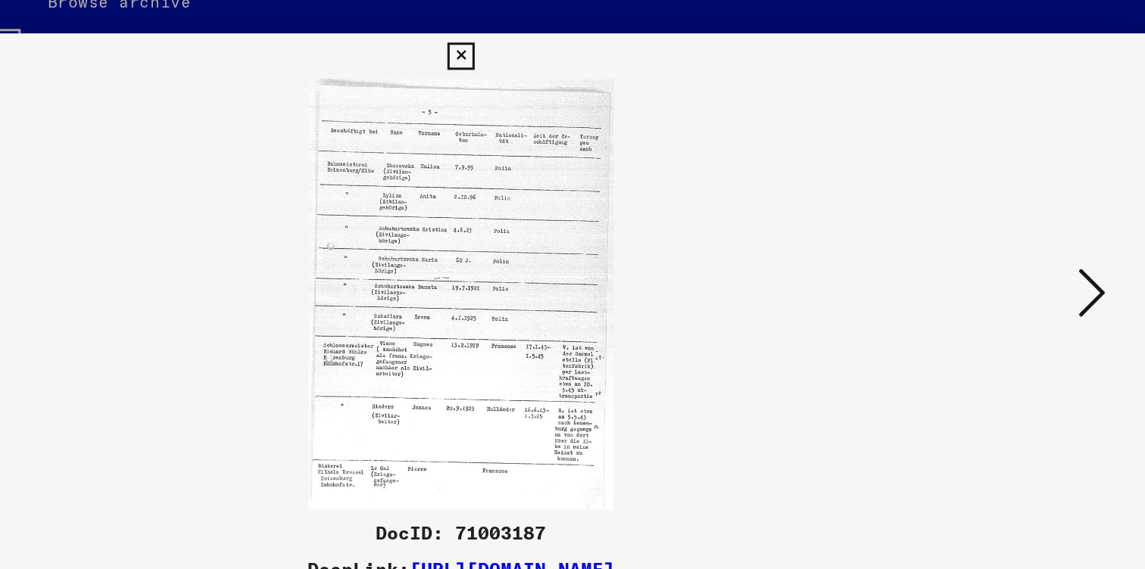
click at [983, 227] on icon at bounding box center [992, 245] width 18 height 36
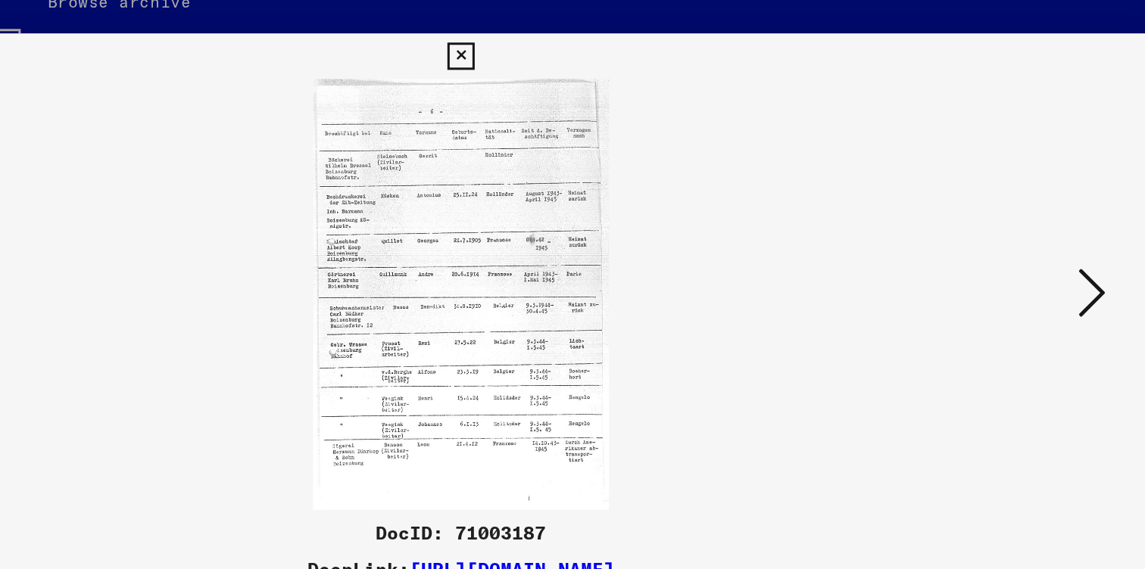
click at [983, 227] on icon at bounding box center [992, 245] width 18 height 36
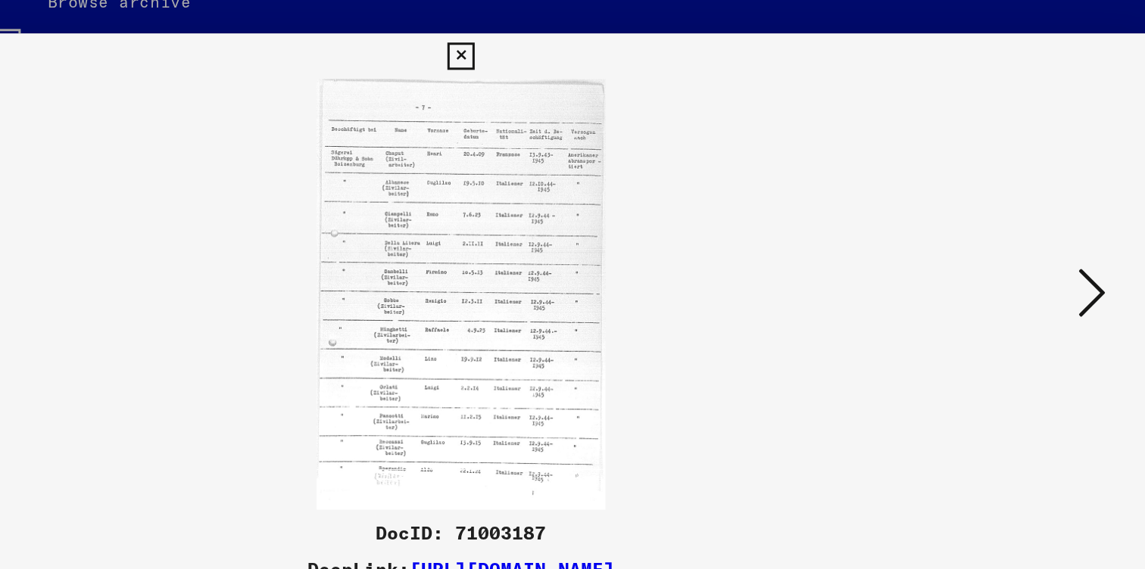
click at [983, 227] on icon at bounding box center [992, 245] width 18 height 36
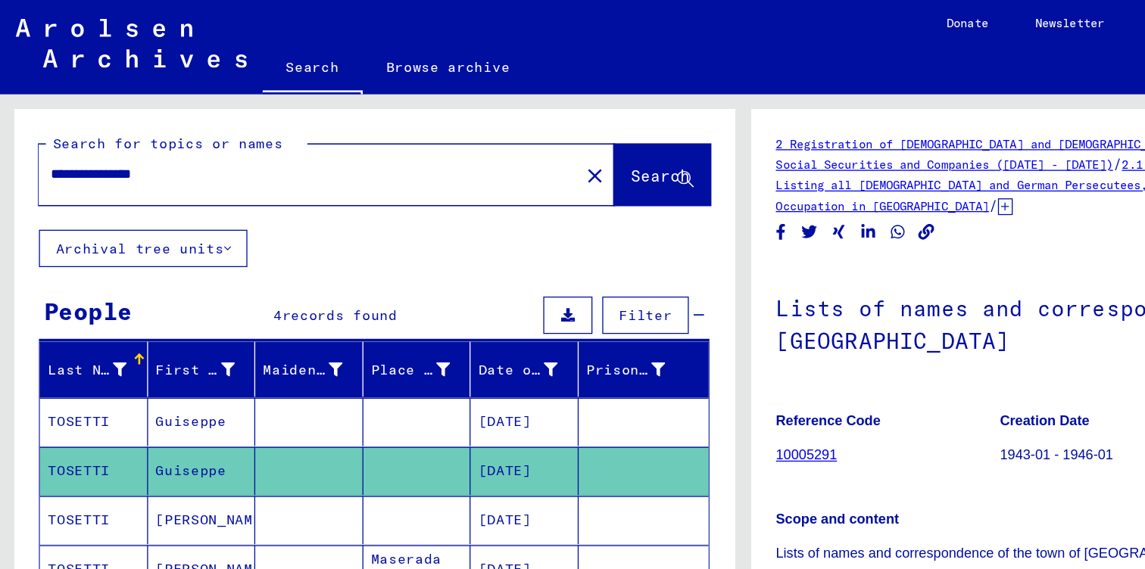
drag, startPoint x: 81, startPoint y: 136, endPoint x: 0, endPoint y: 136, distance: 81.0
click at [0, 136] on div "**********" at bounding box center [286, 315] width 572 height 484
click at [51, 136] on input "*******" at bounding box center [237, 134] width 397 height 16
click at [60, 137] on input "*******" at bounding box center [237, 134] width 397 height 16
click at [487, 148] on button "Search" at bounding box center [510, 134] width 74 height 47
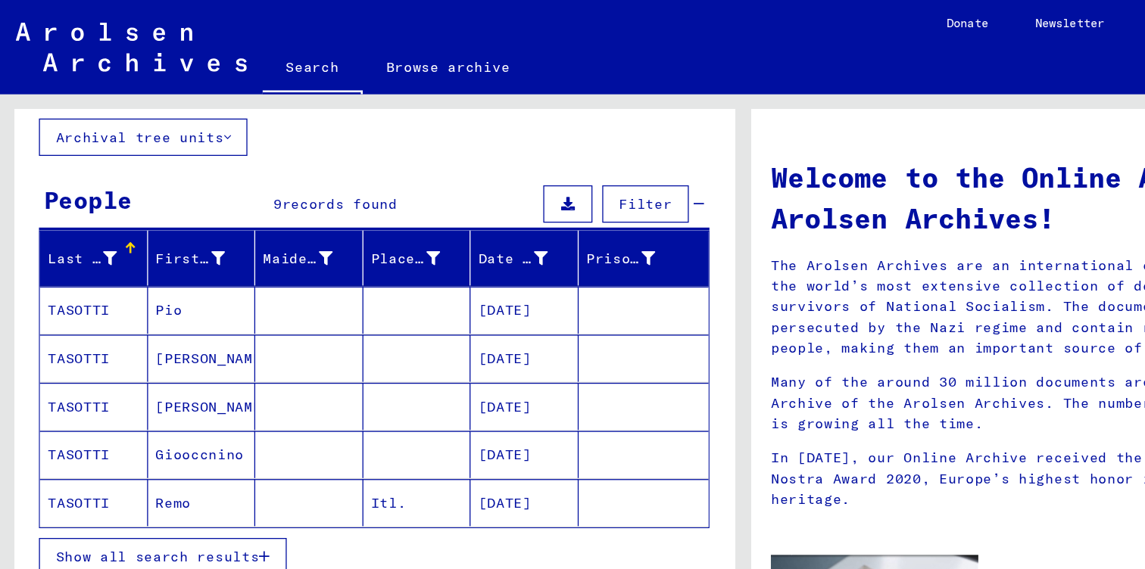
scroll to position [86, 0]
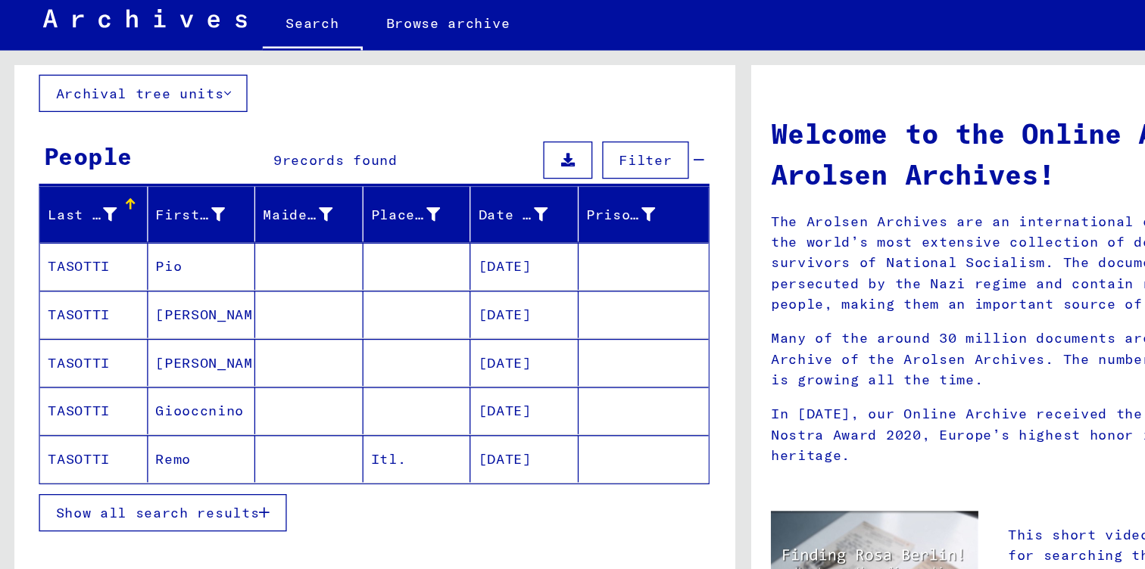
click at [203, 424] on icon "button" at bounding box center [204, 429] width 8 height 11
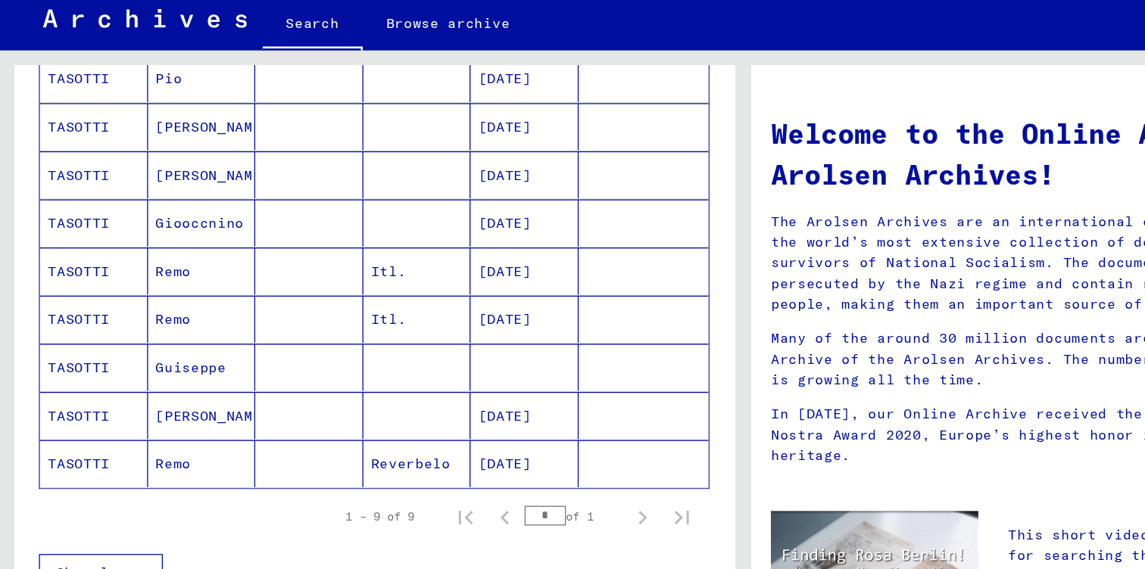
scroll to position [276, 0]
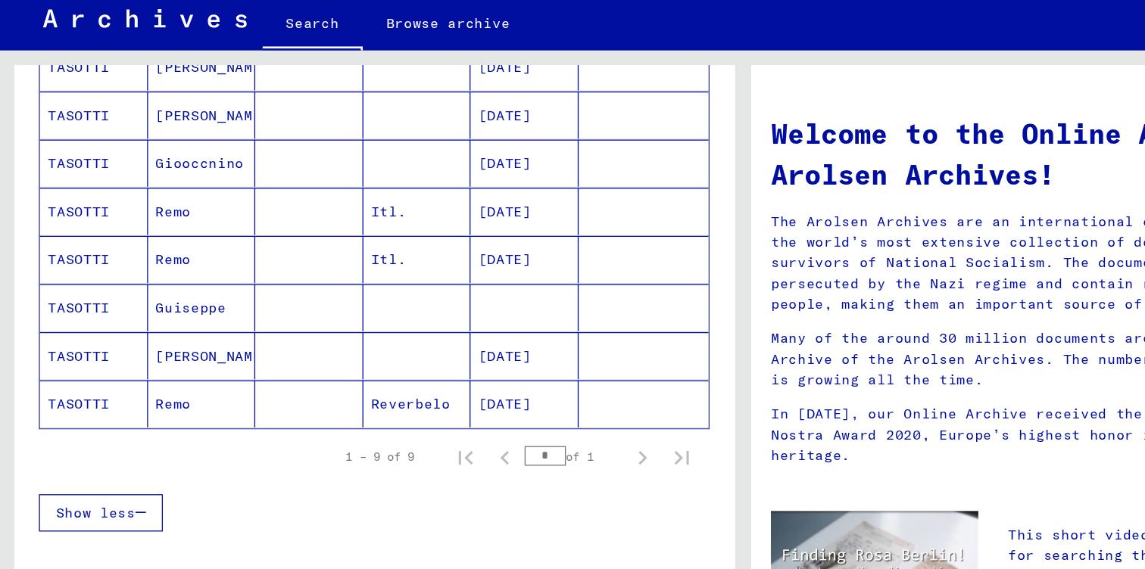
click at [142, 253] on mat-cell "Guiseppe" at bounding box center [155, 271] width 83 height 36
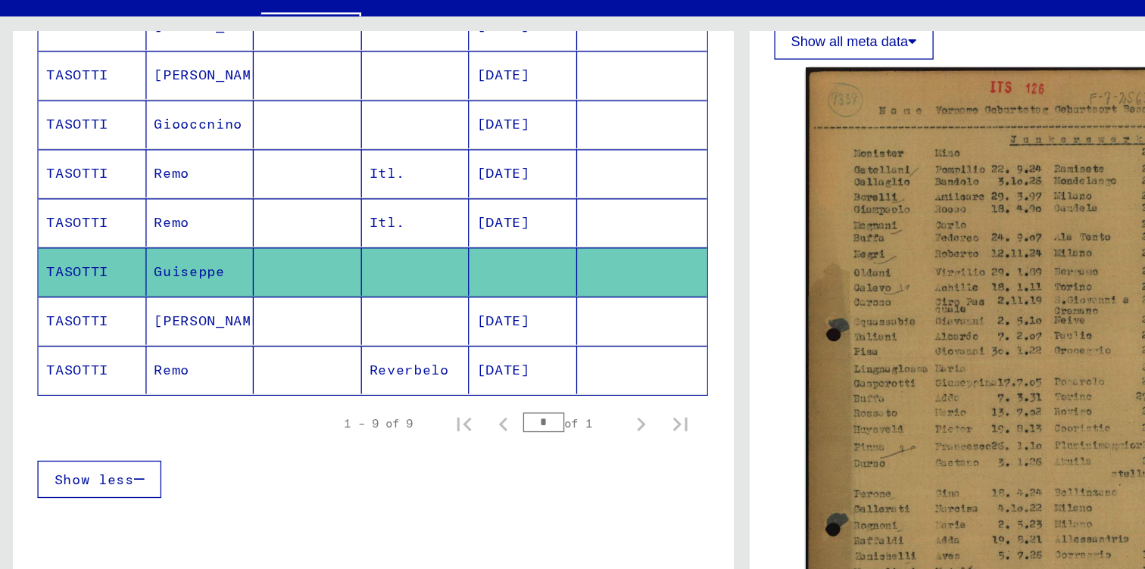
scroll to position [283, 0]
click at [392, 365] on div "1 – 9 of 9 * of 1" at bounding box center [288, 386] width 516 height 42
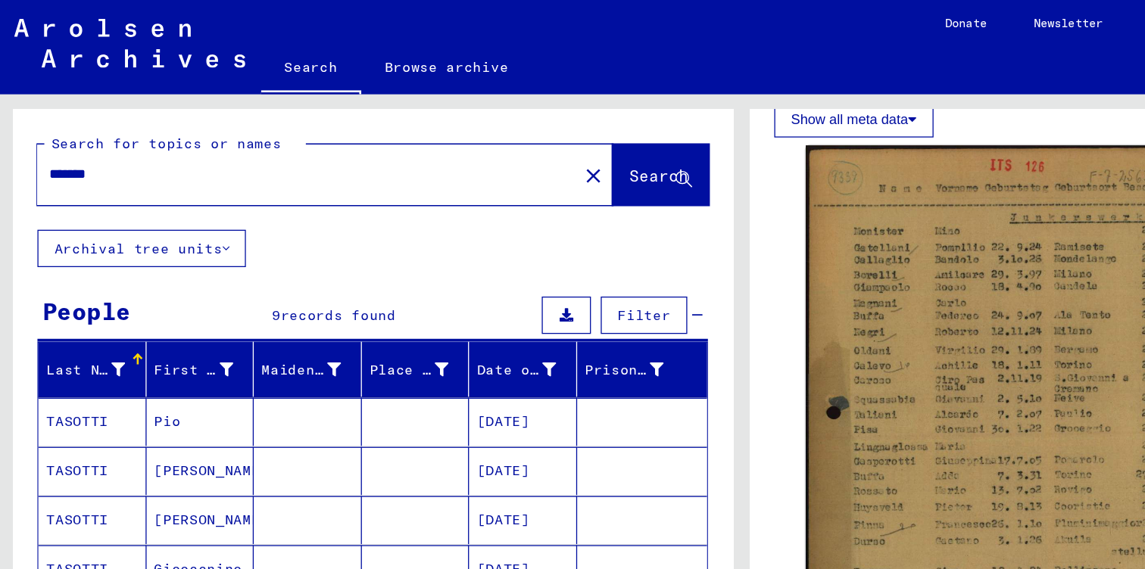
scroll to position [0, 0]
drag, startPoint x: 142, startPoint y: 123, endPoint x: 111, endPoint y: 126, distance: 30.4
click at [111, 126] on div "*******" at bounding box center [233, 134] width 407 height 34
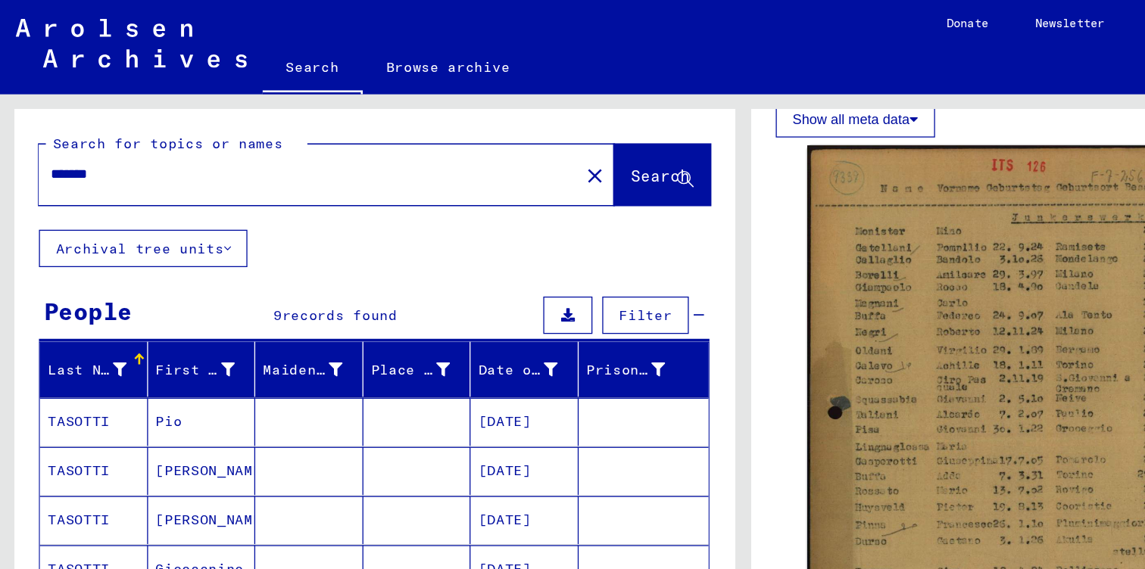
drag, startPoint x: 94, startPoint y: 138, endPoint x: 0, endPoint y: 120, distance: 95.6
click at [0, 120] on div "Search for topics or names ******* close Search Archival tree units People 9 re…" at bounding box center [286, 315] width 572 height 484
click at [486, 131] on span "Search" at bounding box center [508, 135] width 45 height 15
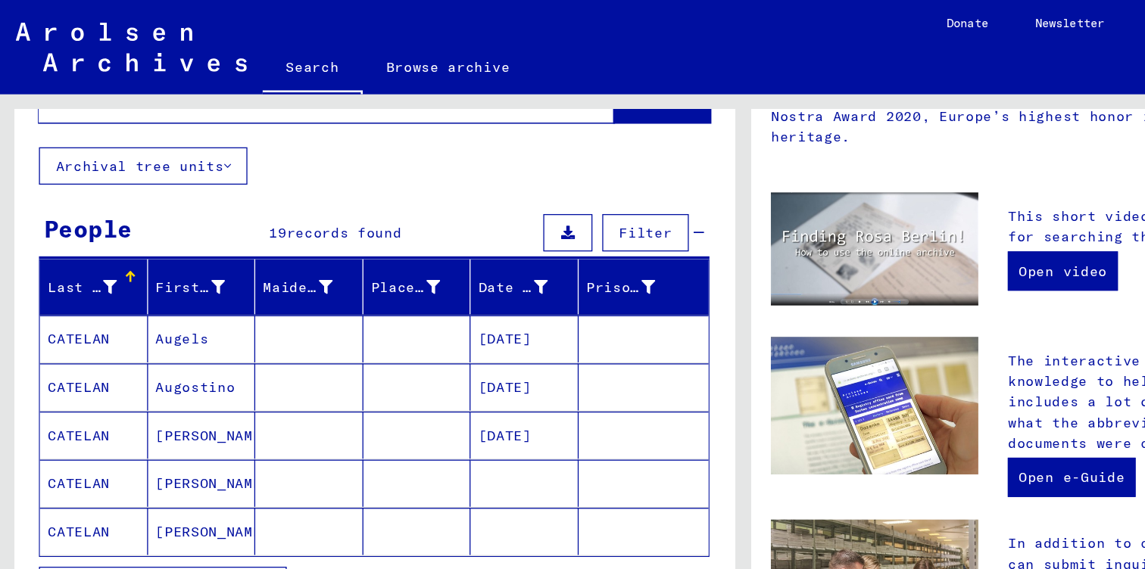
scroll to position [118, 0]
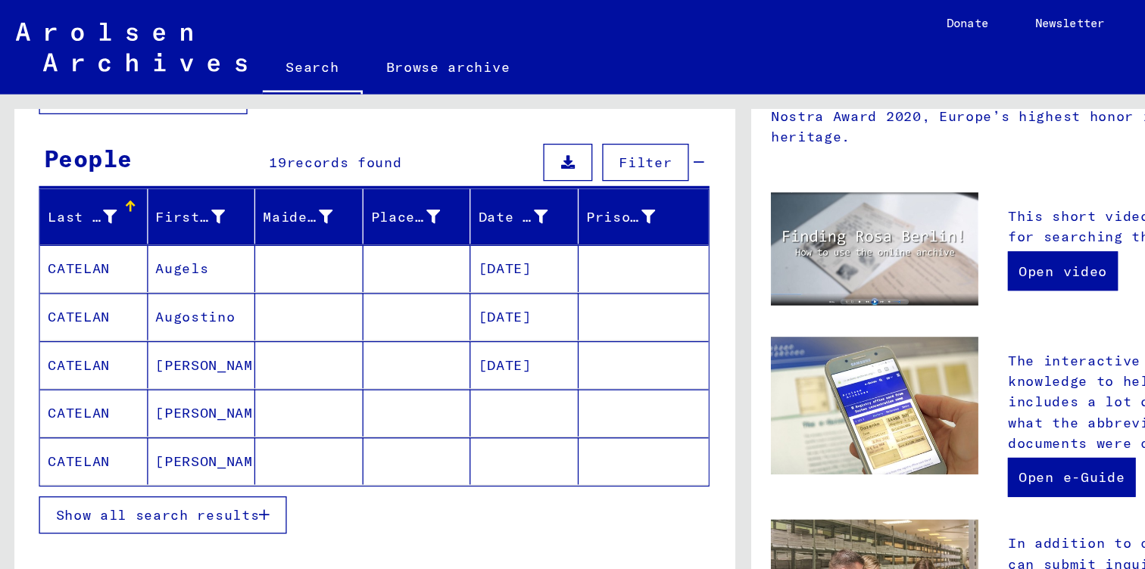
click at [203, 396] on icon "button" at bounding box center [204, 396] width 8 height 11
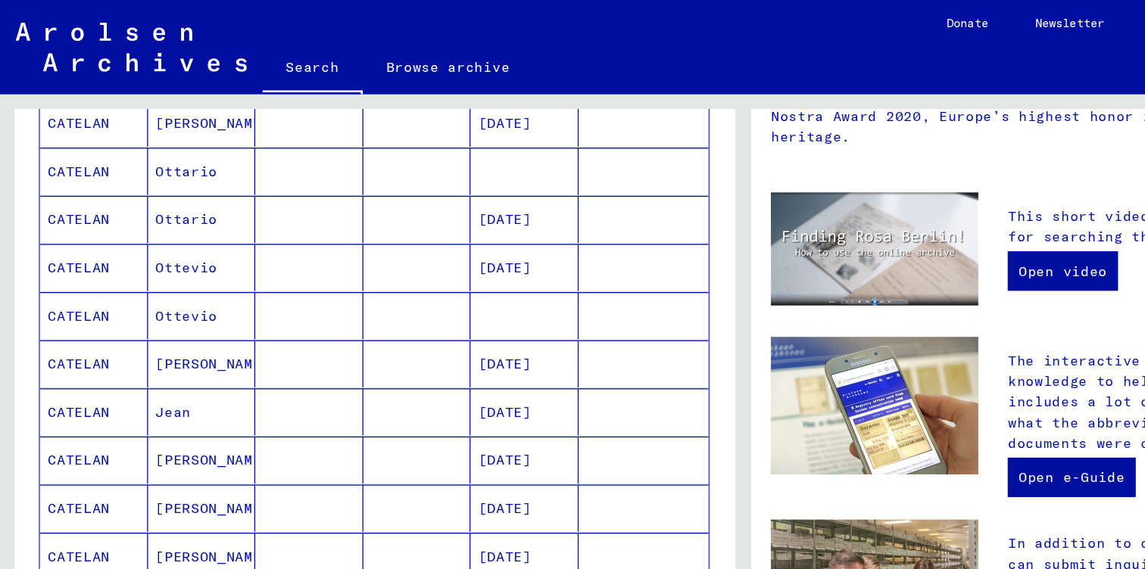
scroll to position [525, 0]
click at [80, 313] on mat-cell "CATELAN" at bounding box center [72, 319] width 83 height 36
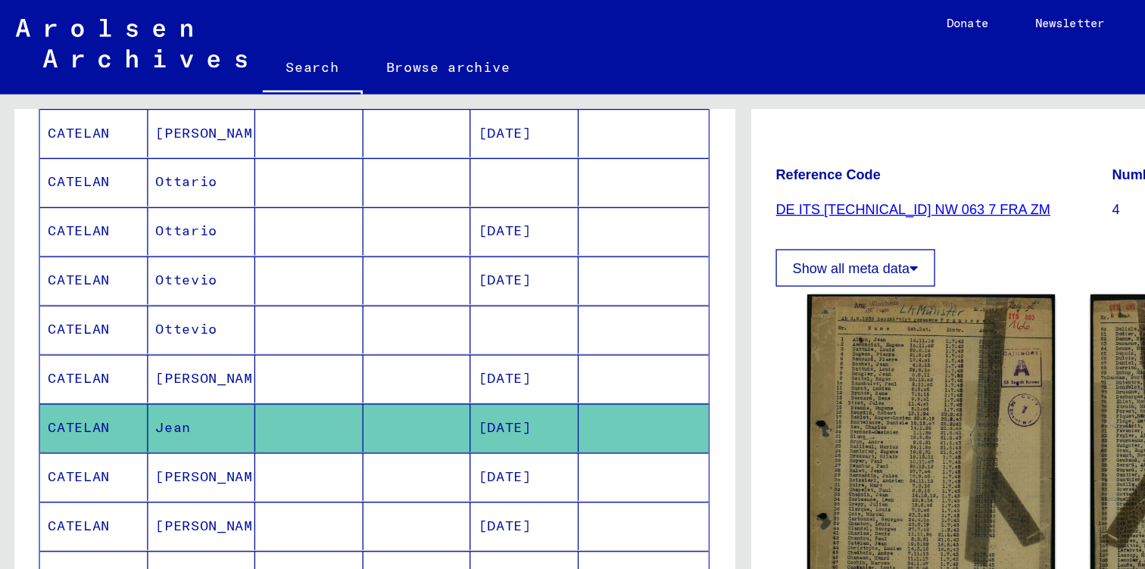
scroll to position [170, 0]
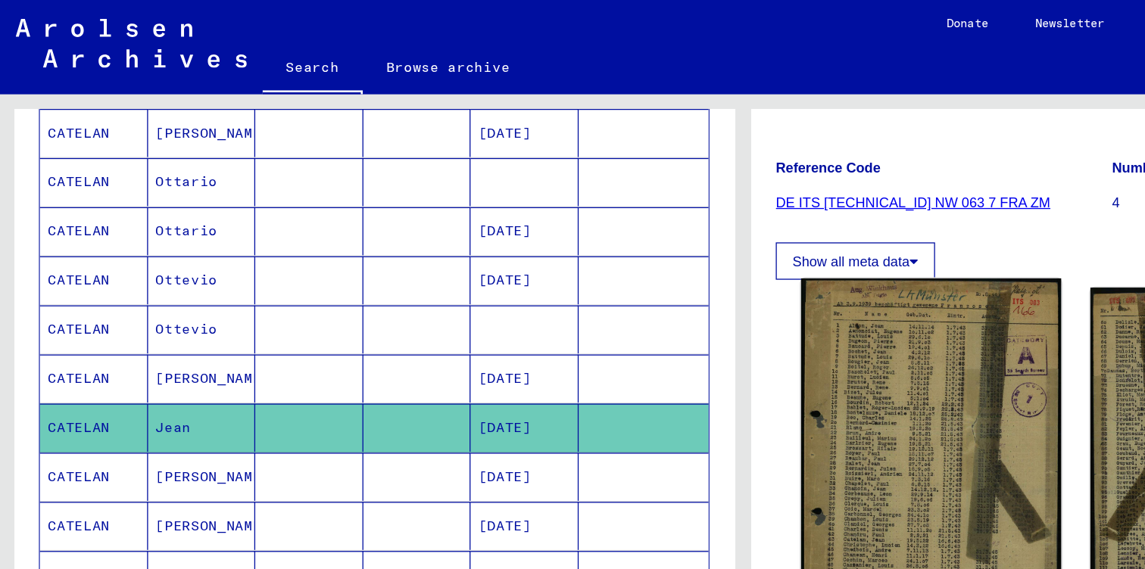
click at [705, 316] on img at bounding box center [717, 357] width 200 height 285
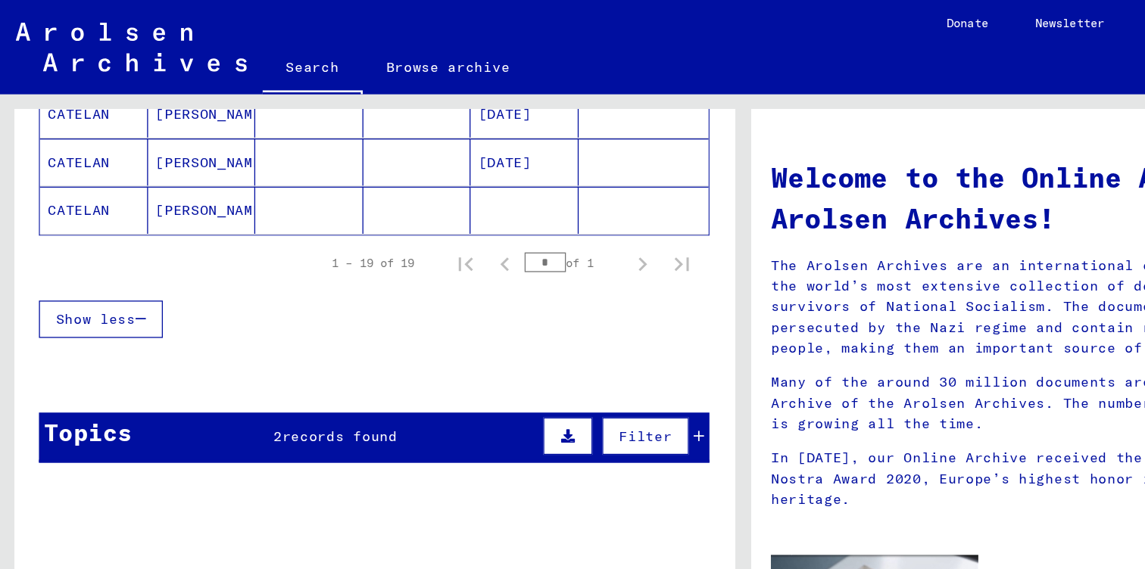
scroll to position [830, 0]
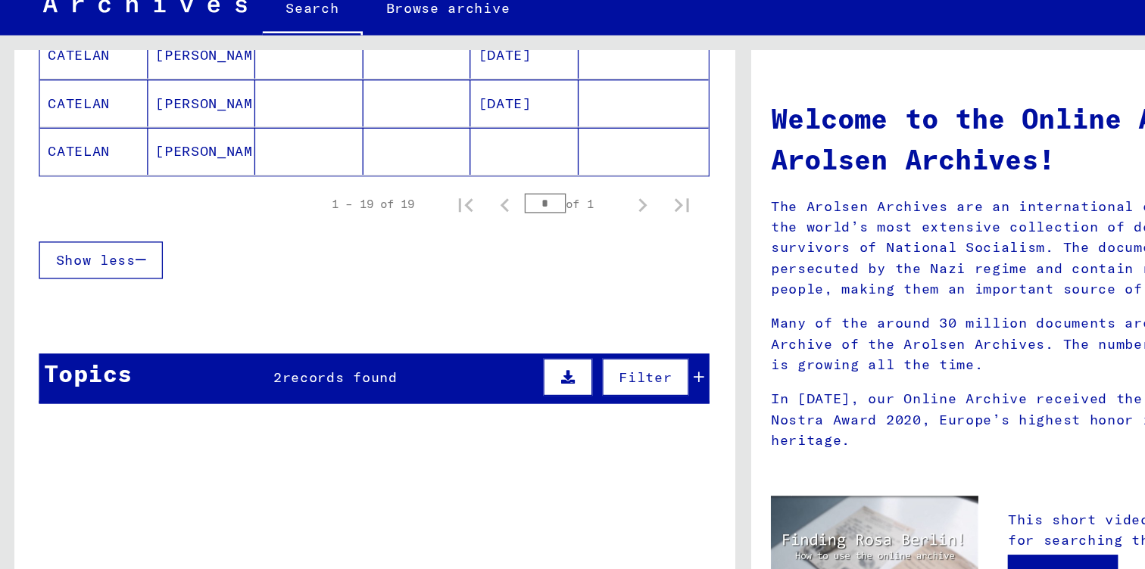
click at [541, 331] on icon at bounding box center [538, 336] width 8 height 11
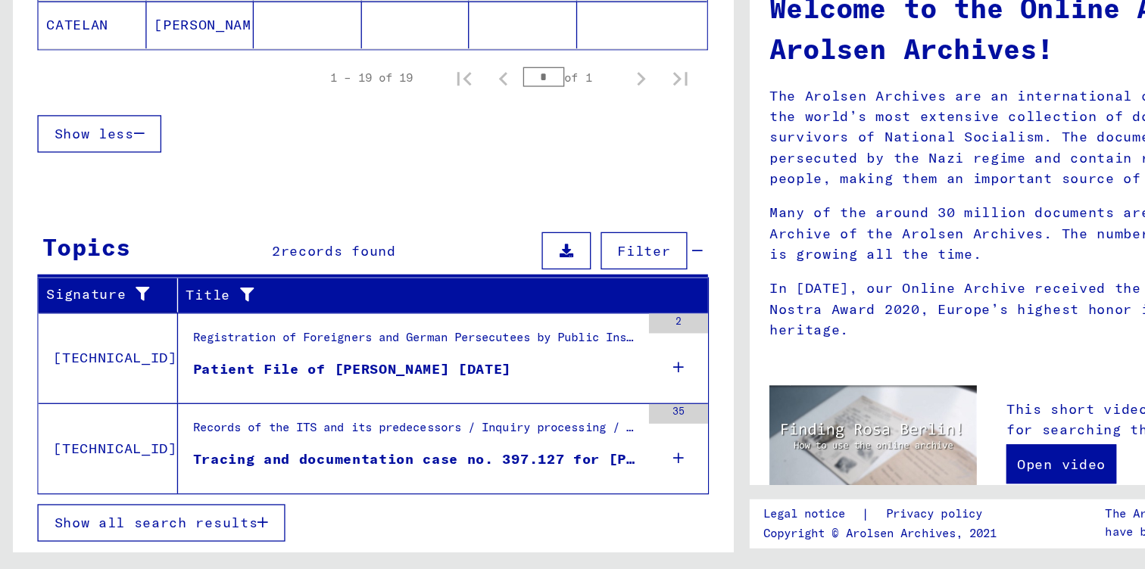
scroll to position [0, 0]
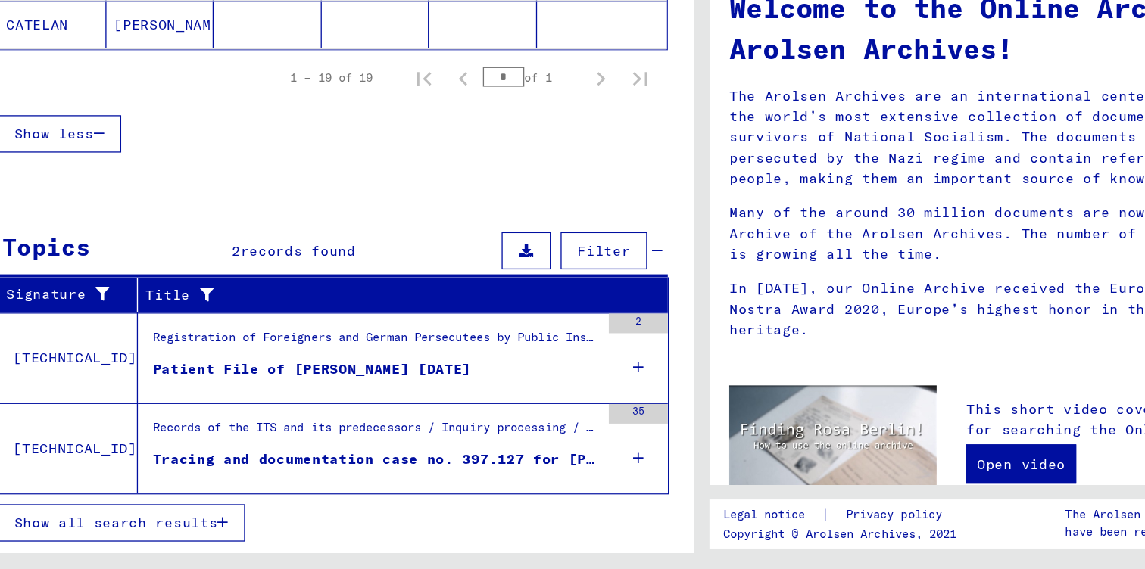
click at [370, 477] on div "Tracing and documentation case no. 397.127 for [PERSON_NAME] born [DEMOGRAPHIC_…" at bounding box center [322, 485] width 344 height 16
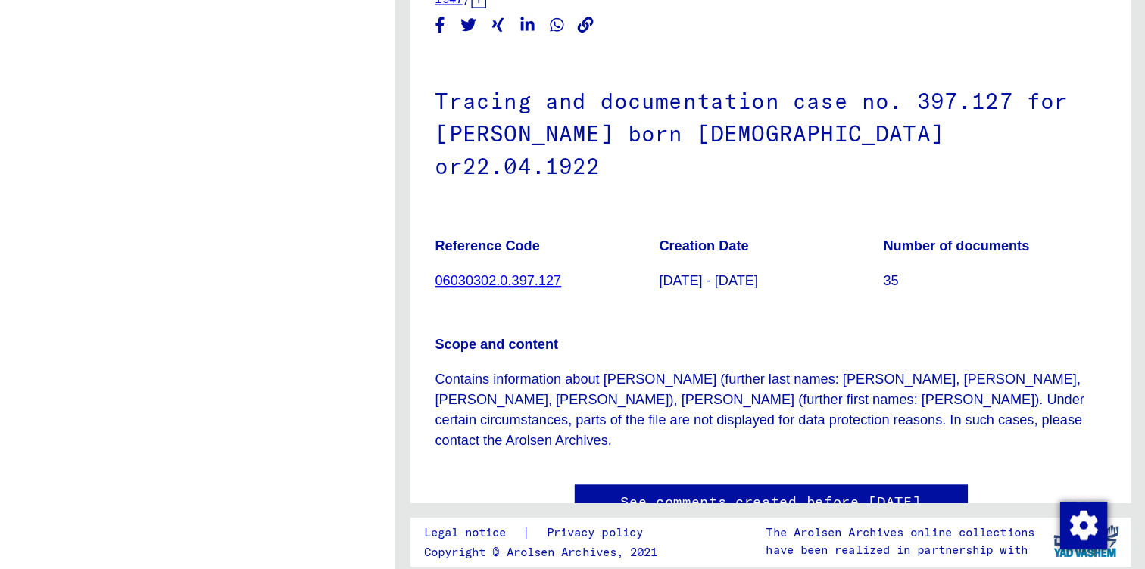
scroll to position [14, 0]
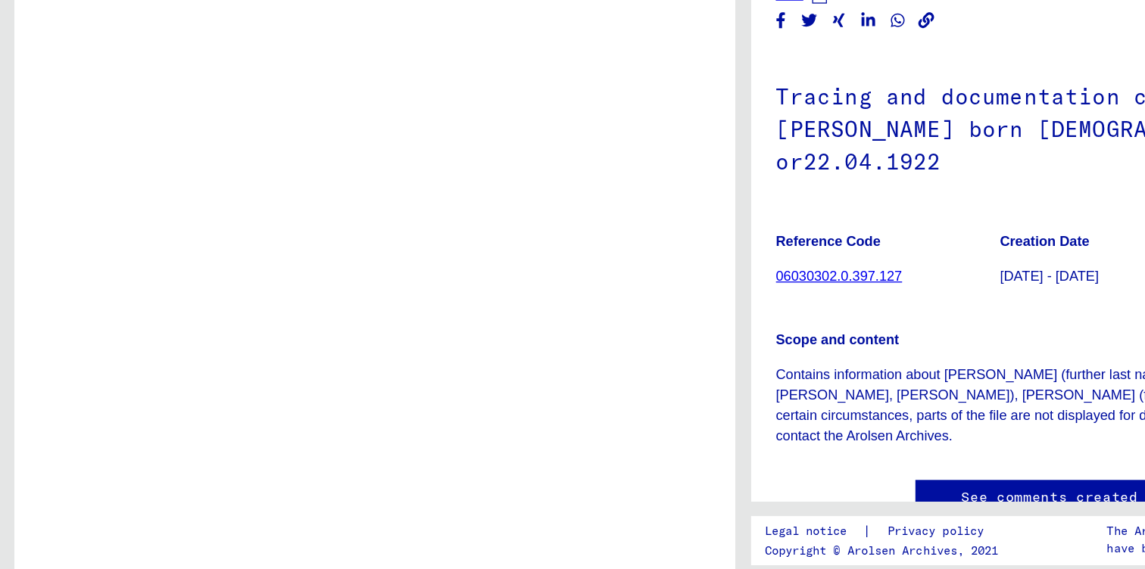
scroll to position [531, 0]
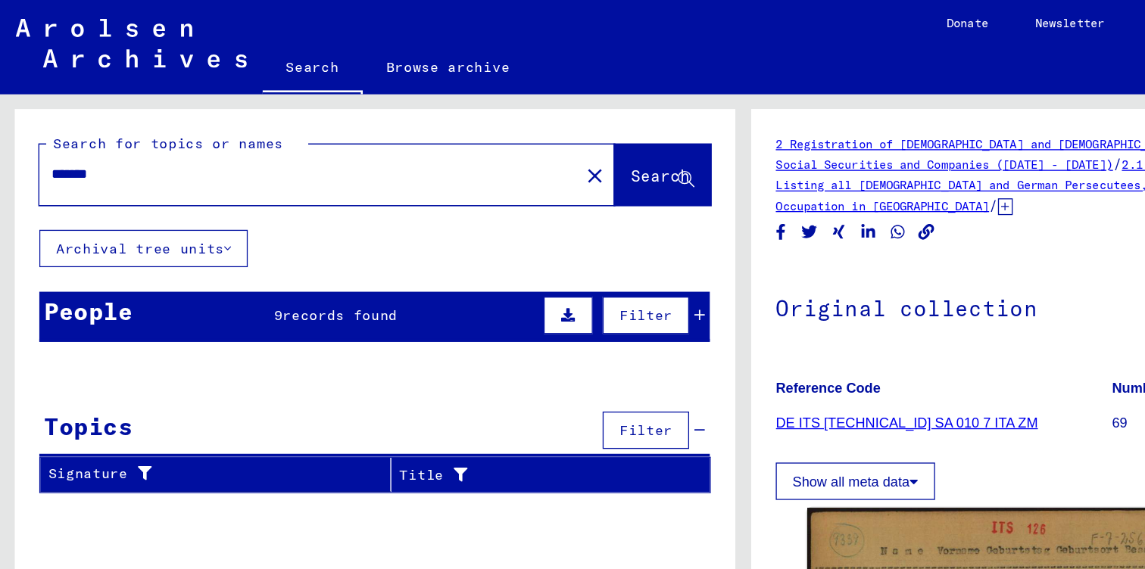
drag, startPoint x: 142, startPoint y: 138, endPoint x: 0, endPoint y: 136, distance: 141.6
click at [0, 136] on div "Search for topics or names ******* close Search Archival tree units People 9 re…" at bounding box center [286, 315] width 572 height 484
type input "********"
click at [492, 147] on button "Search" at bounding box center [510, 134] width 74 height 47
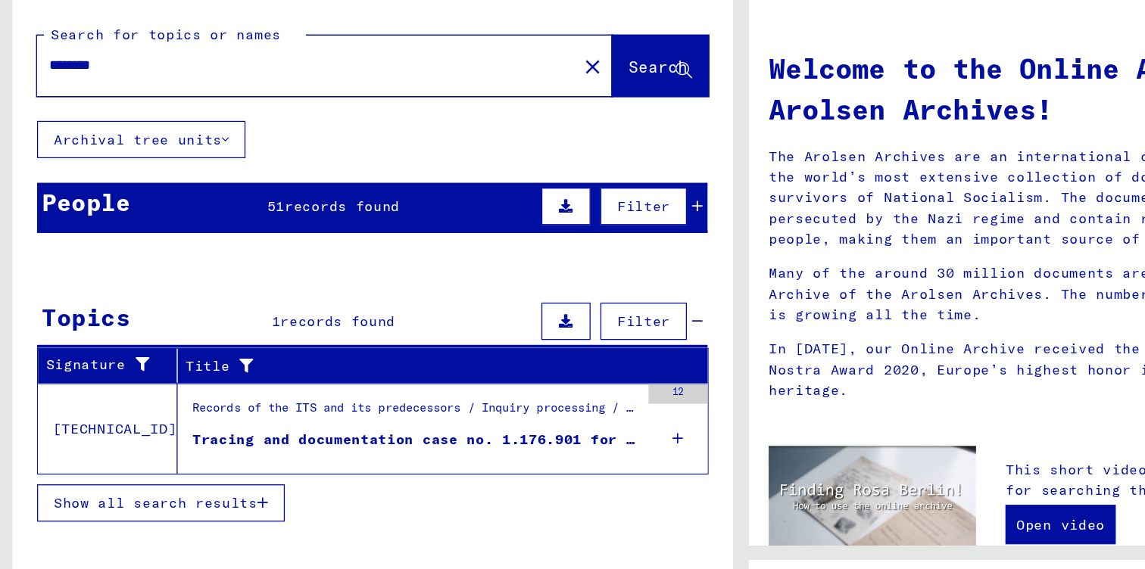
click at [520, 418] on mat-cell at bounding box center [496, 436] width 101 height 36
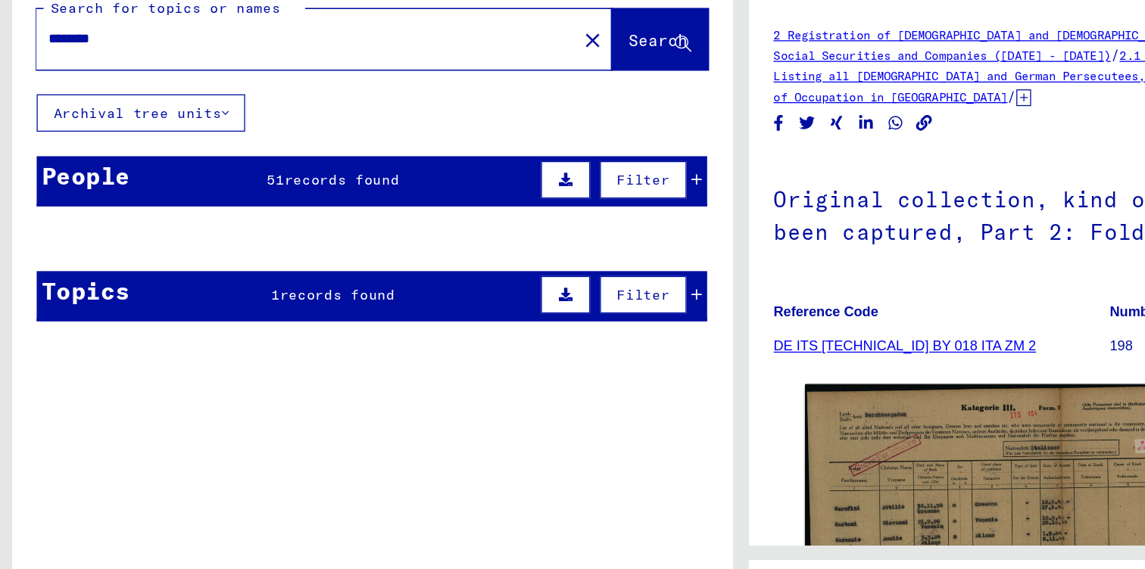
click at [538, 217] on icon at bounding box center [538, 222] width 8 height 11
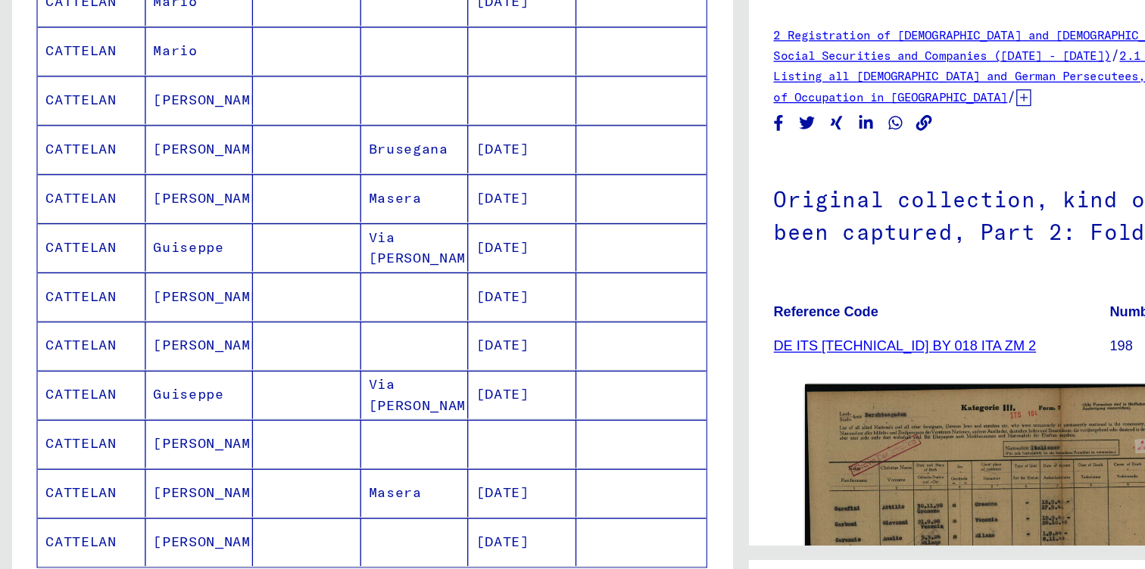
click at [70, 256] on mat-cell "CATTELAN" at bounding box center [72, 274] width 83 height 37
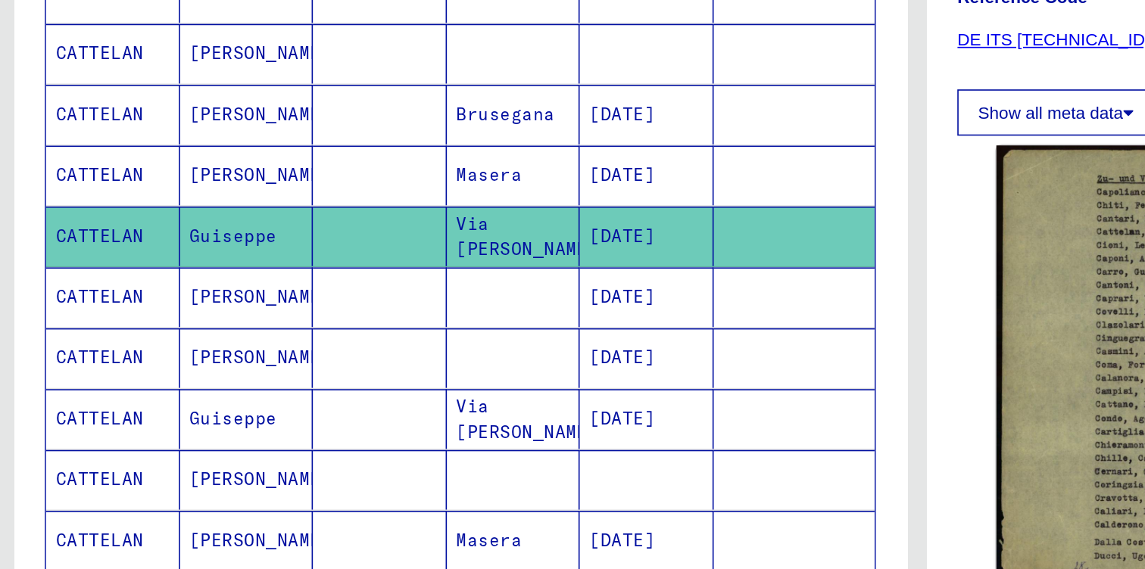
click at [136, 294] on mat-cell "[PERSON_NAME]" at bounding box center [155, 312] width 83 height 37
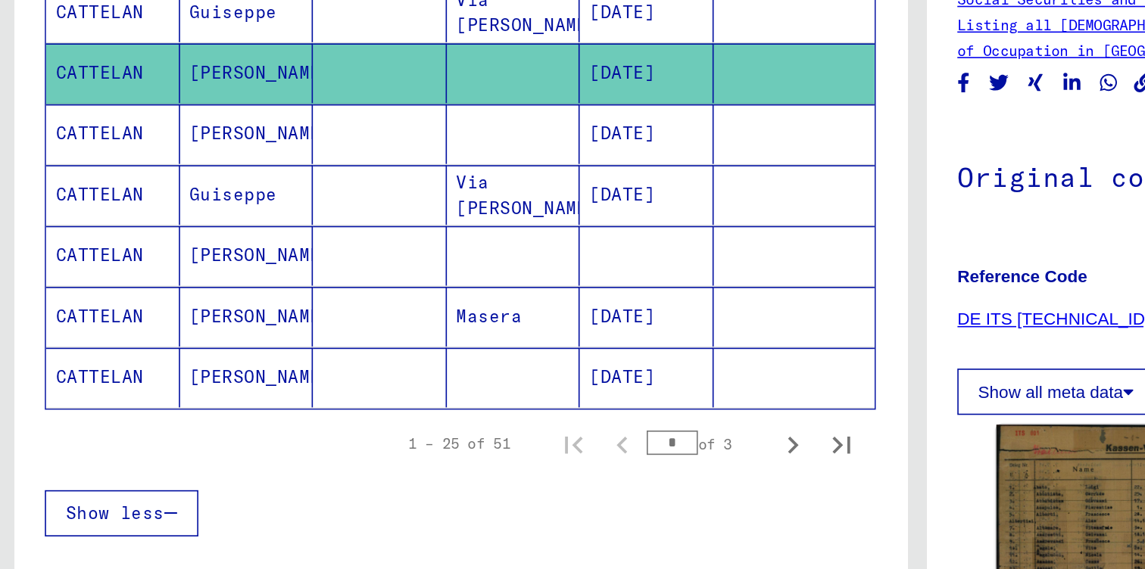
scroll to position [873, 0]
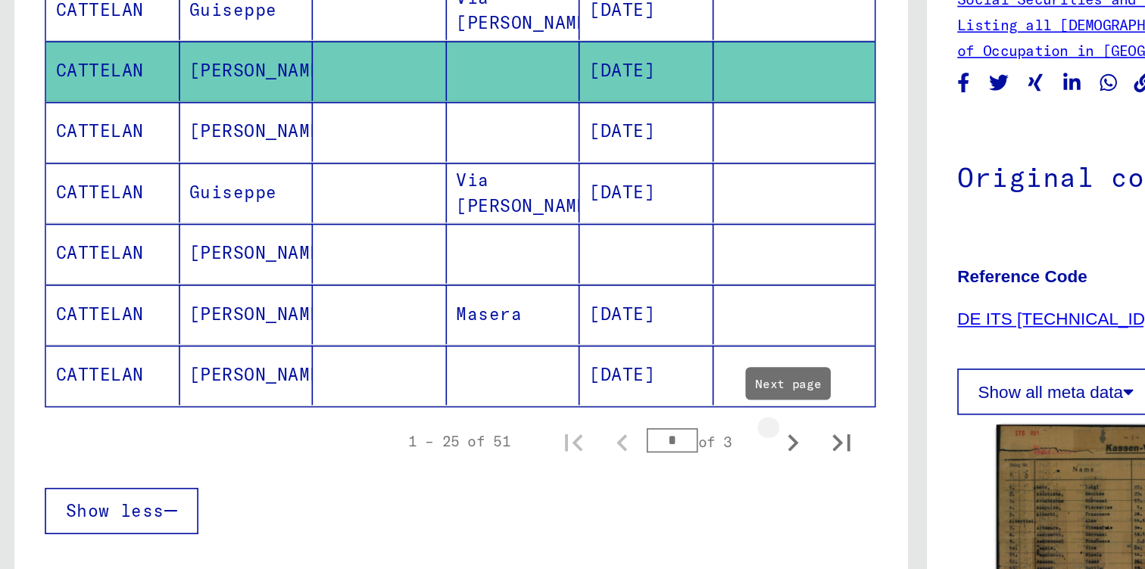
click at [490, 392] on icon "Next page" at bounding box center [494, 402] width 21 height 21
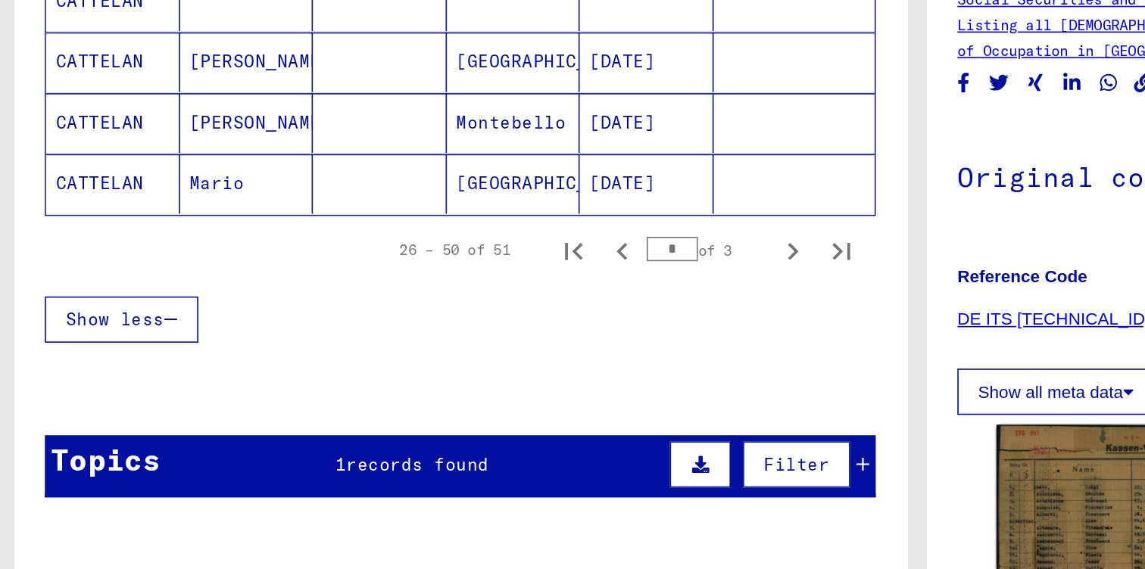
scroll to position [1002, 0]
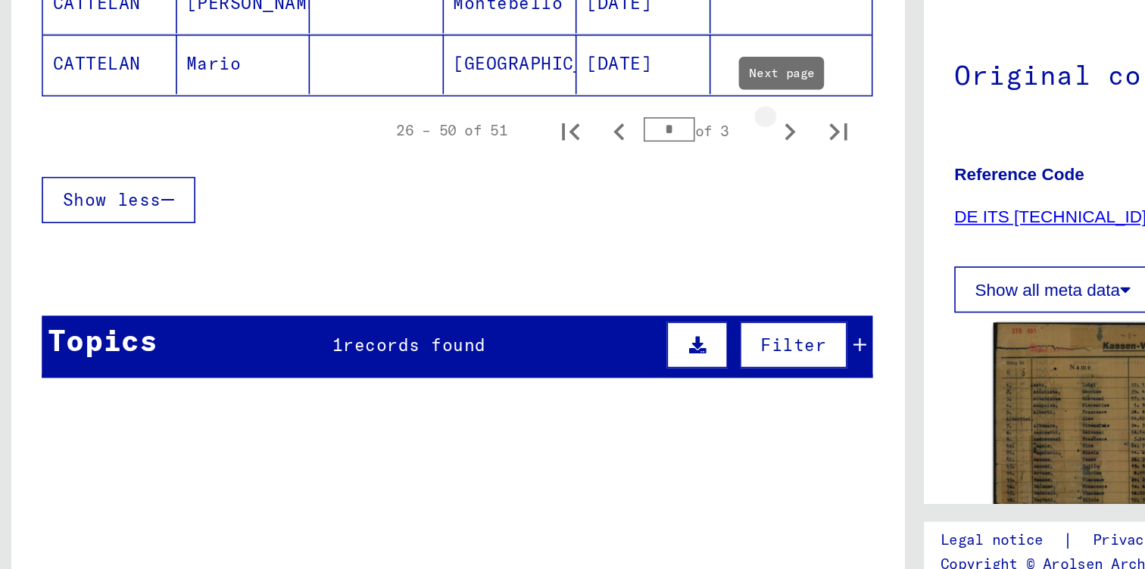
click at [492, 268] on icon "Next page" at bounding box center [495, 273] width 7 height 11
type input "*"
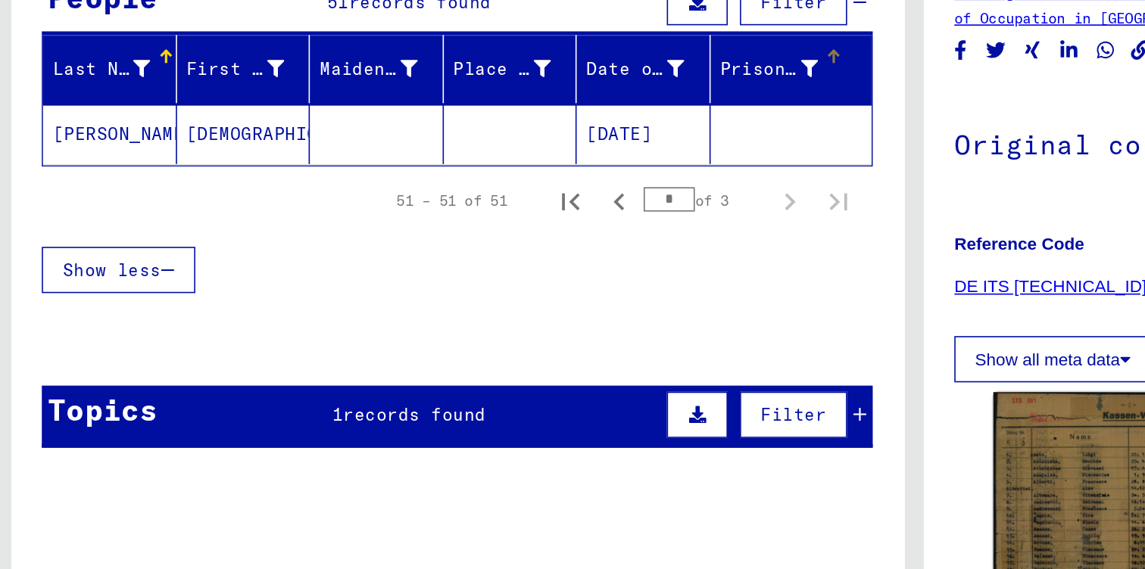
scroll to position [94, 0]
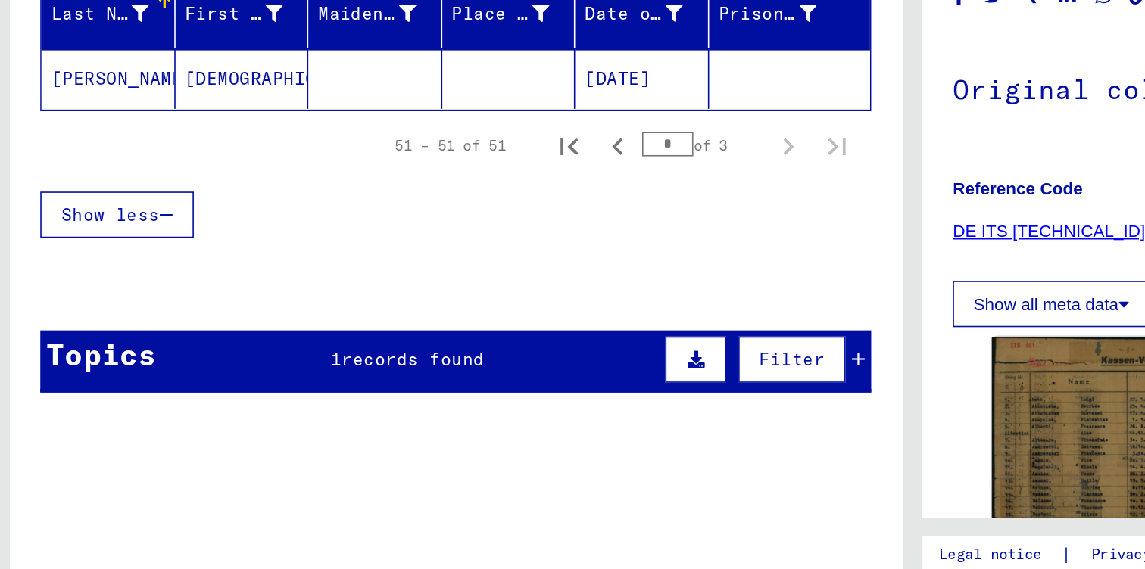
click at [534, 400] on icon at bounding box center [538, 405] width 8 height 11
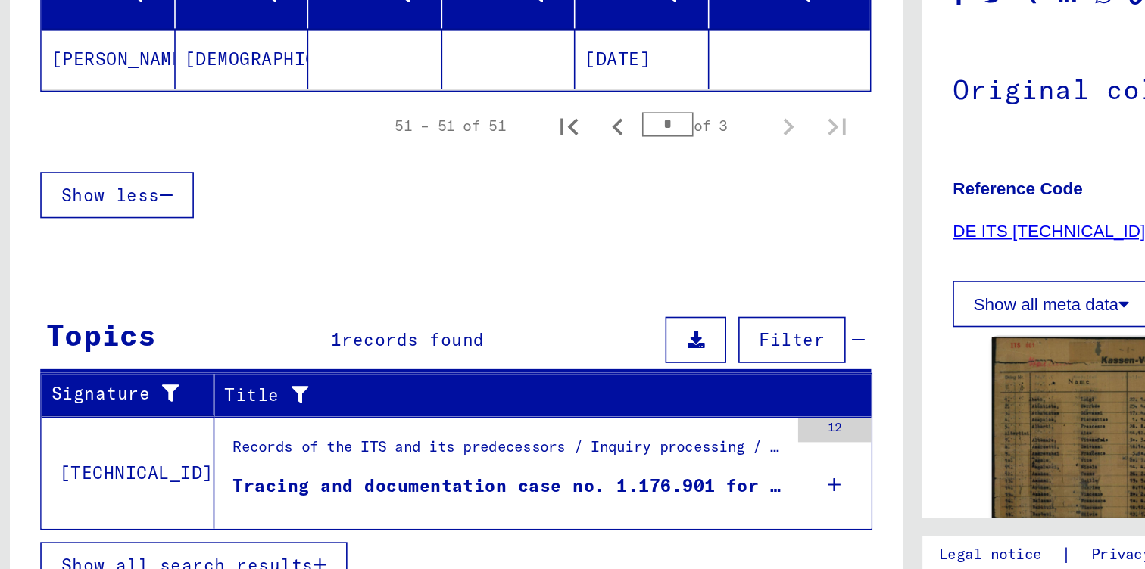
scroll to position [106, 0]
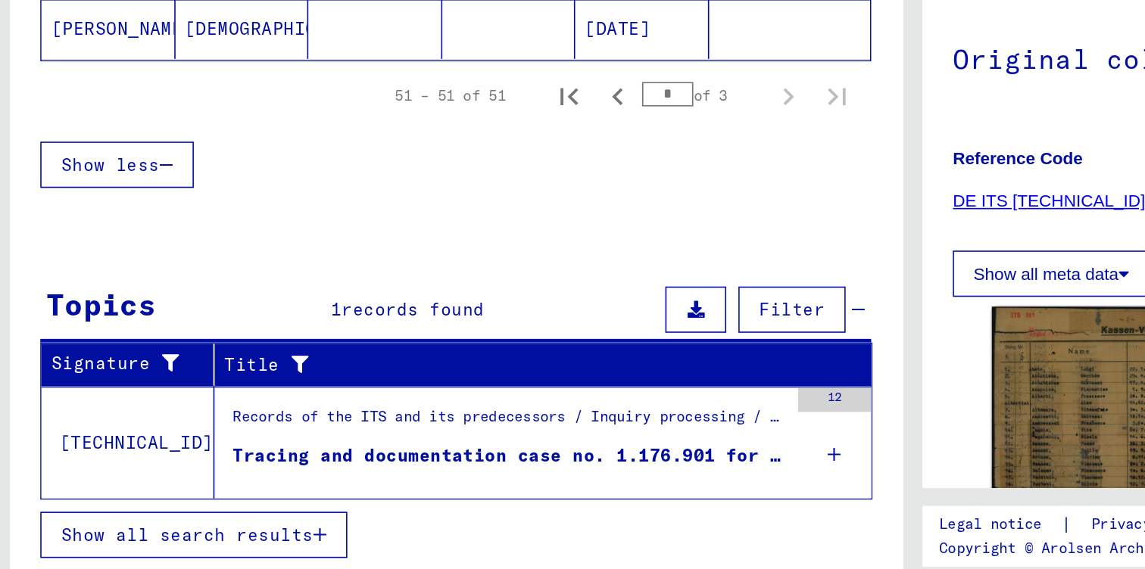
click at [422, 453] on div "Records of the ITS and its predecessors / Inquiry processing / ITS case files a…" at bounding box center [322, 463] width 344 height 21
